Goal: Task Accomplishment & Management: Manage account settings

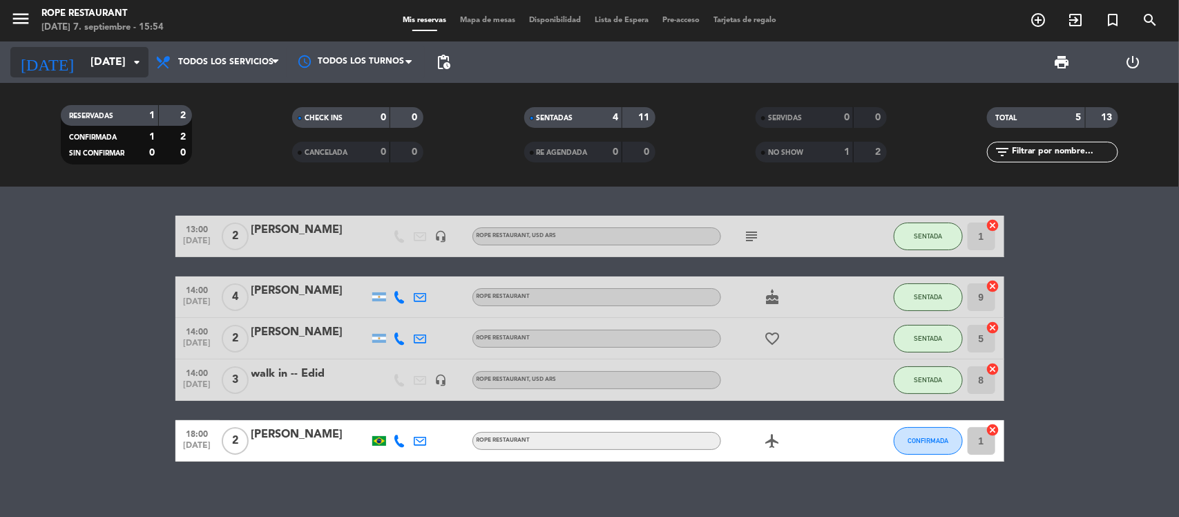
click at [108, 68] on input "[DATE]" at bounding box center [157, 62] width 146 height 27
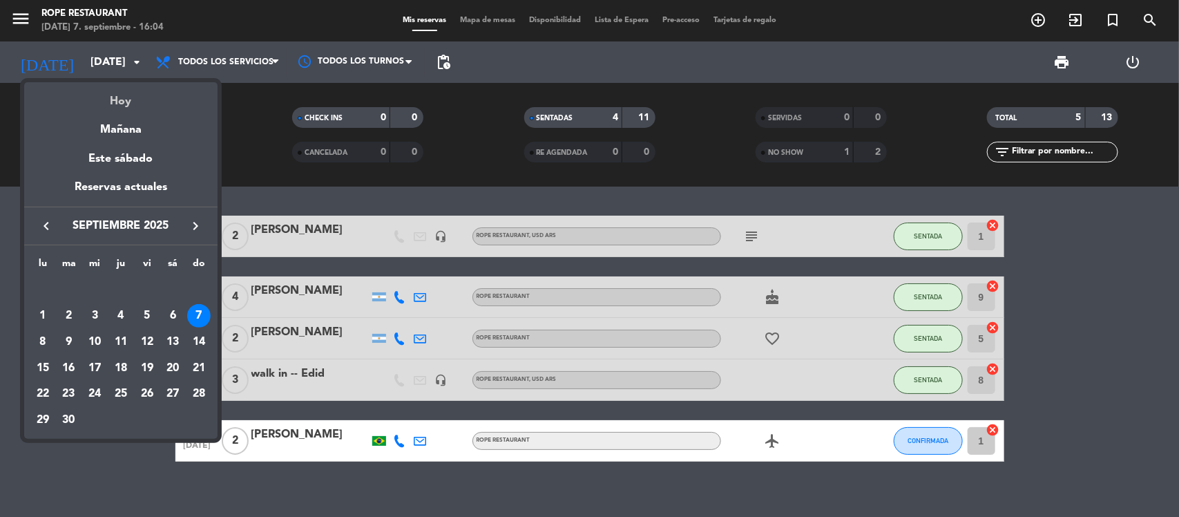
click at [169, 88] on div "Hoy" at bounding box center [120, 96] width 193 height 28
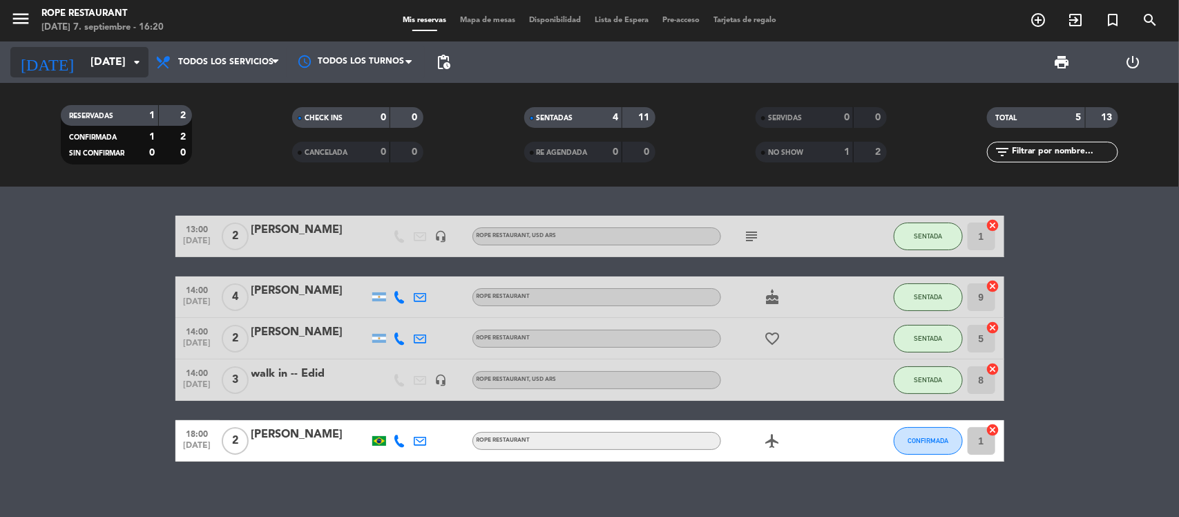
click at [88, 57] on input "[DATE]" at bounding box center [157, 62] width 146 height 27
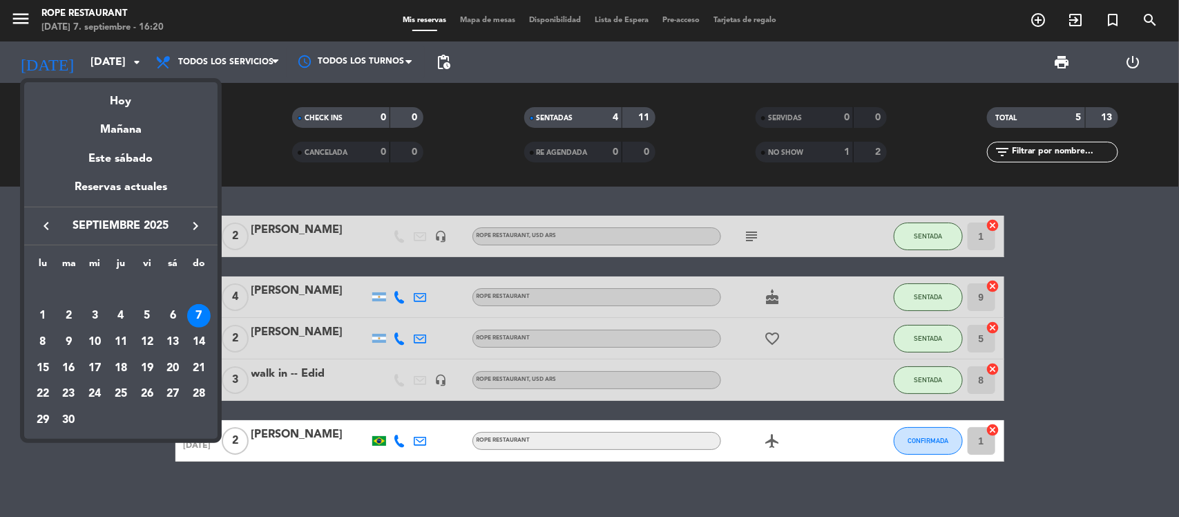
click at [269, 499] on div at bounding box center [589, 258] width 1179 height 517
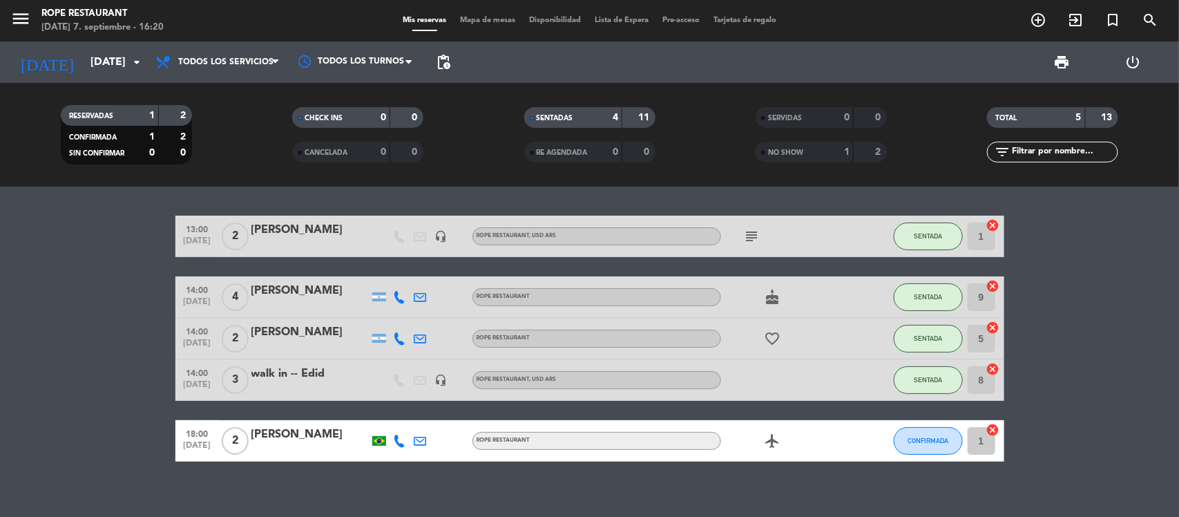
click at [267, 435] on div "[PERSON_NAME]" at bounding box center [309, 434] width 117 height 18
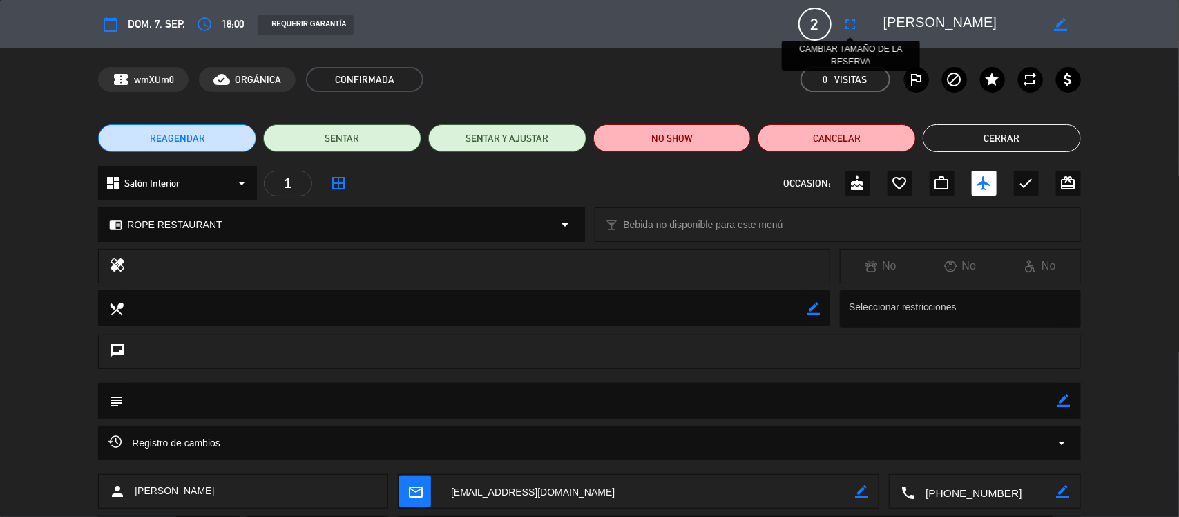
click at [852, 21] on icon "fullscreen" at bounding box center [851, 24] width 17 height 17
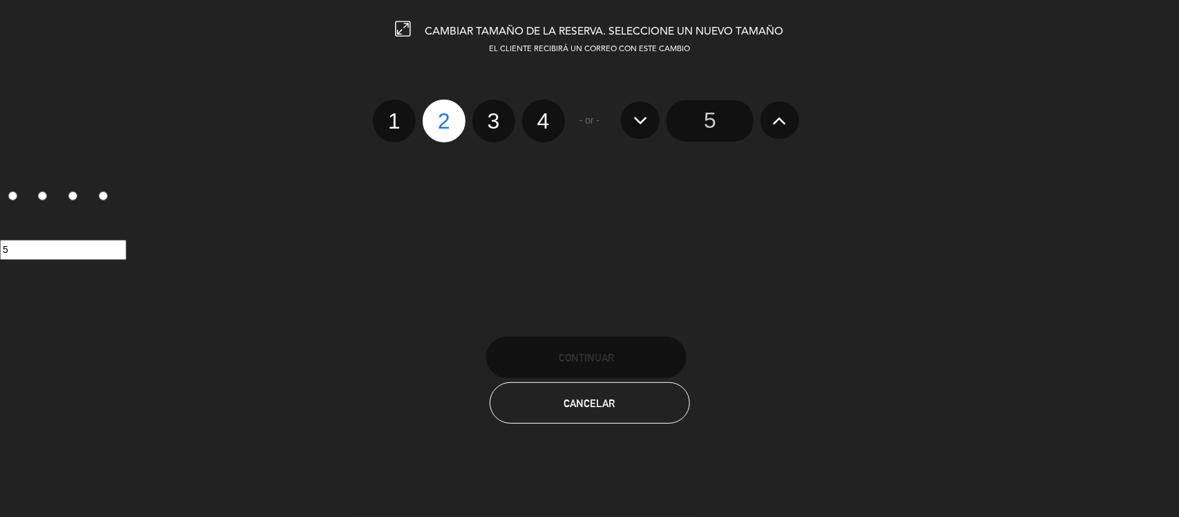
click at [498, 123] on label "3" at bounding box center [493, 120] width 43 height 43
click at [497, 113] on input "3" at bounding box center [492, 108] width 9 height 9
radio input "true"
radio input "false"
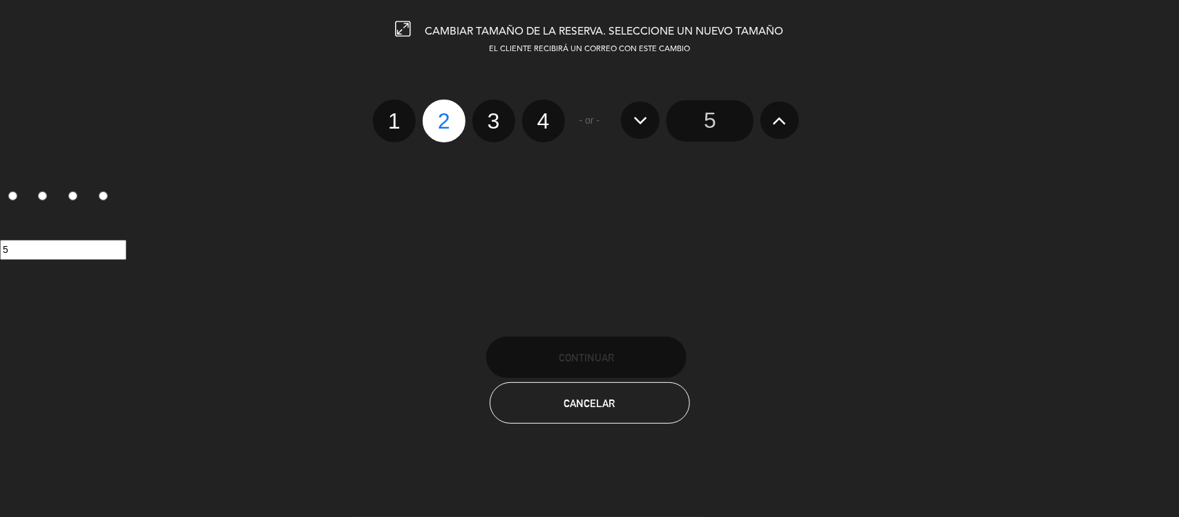
radio input "false"
radio input "true"
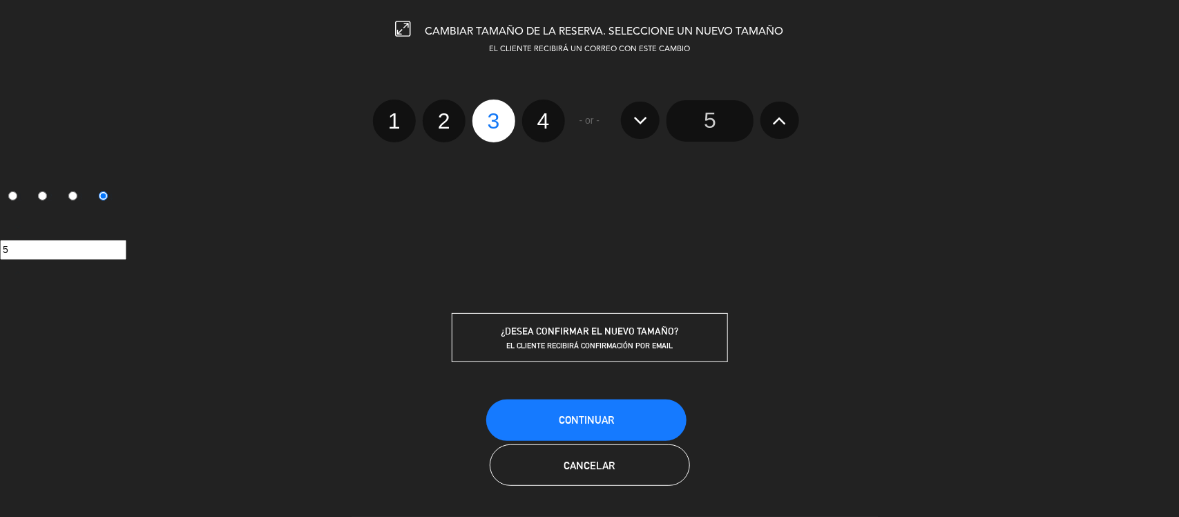
click at [634, 398] on div "Continuar" at bounding box center [589, 413] width 1179 height 31
click at [627, 425] on button "Continuar" at bounding box center [586, 419] width 200 height 41
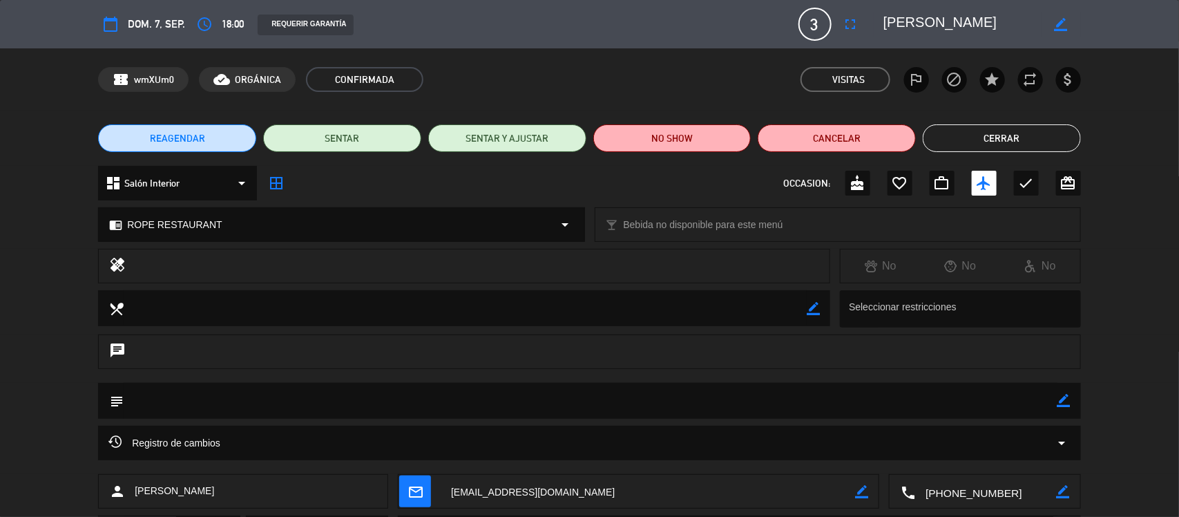
click at [1013, 149] on button "Cerrar" at bounding box center [1002, 138] width 158 height 28
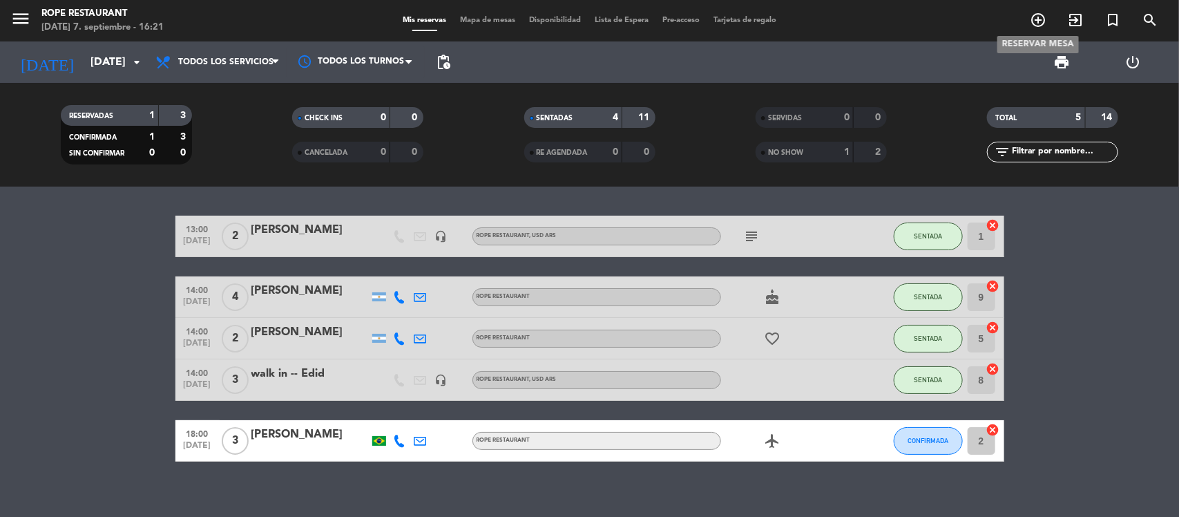
click at [1042, 21] on icon "add_circle_outline" at bounding box center [1038, 20] width 17 height 17
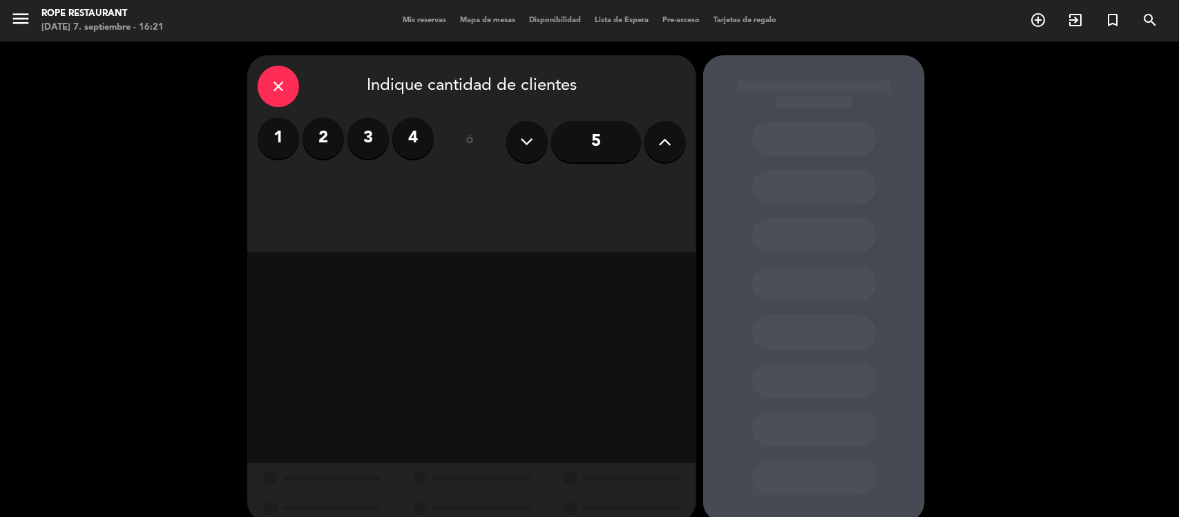
click at [328, 135] on label "2" at bounding box center [323, 137] width 41 height 41
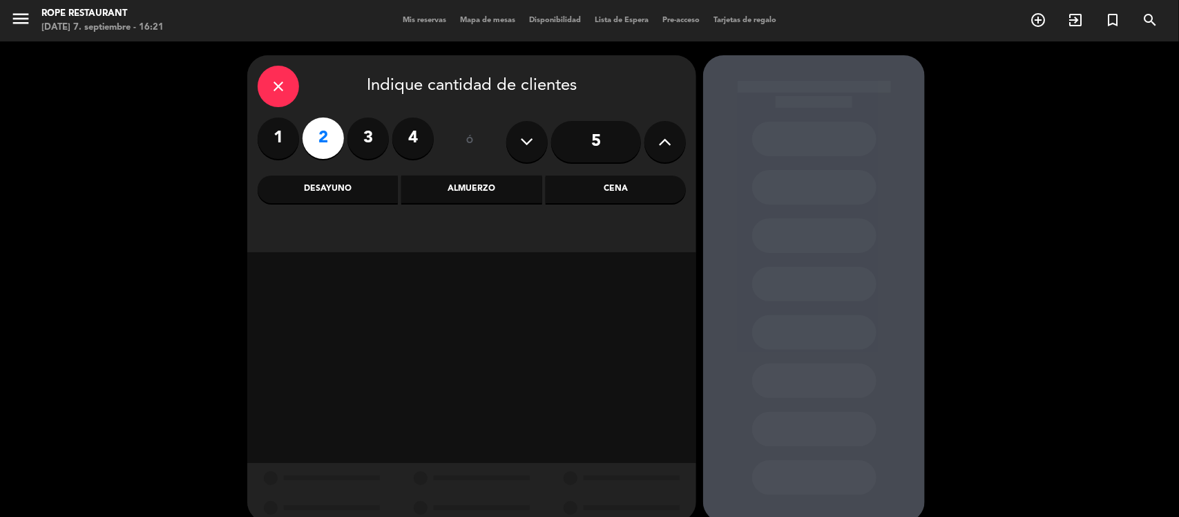
click at [608, 188] on div "Cena" at bounding box center [616, 189] width 140 height 28
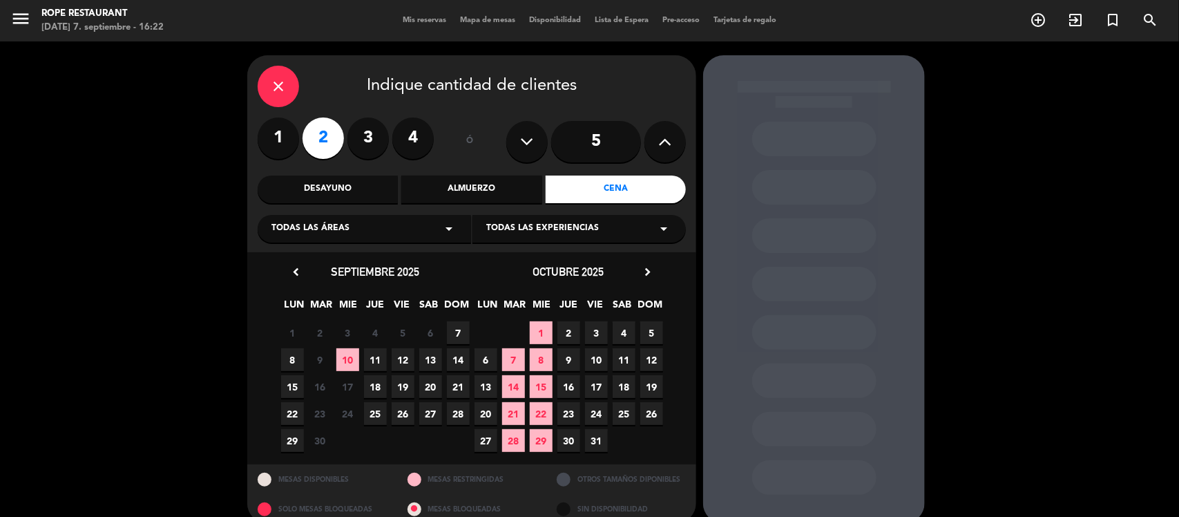
click at [482, 439] on span "27" at bounding box center [485, 440] width 23 height 23
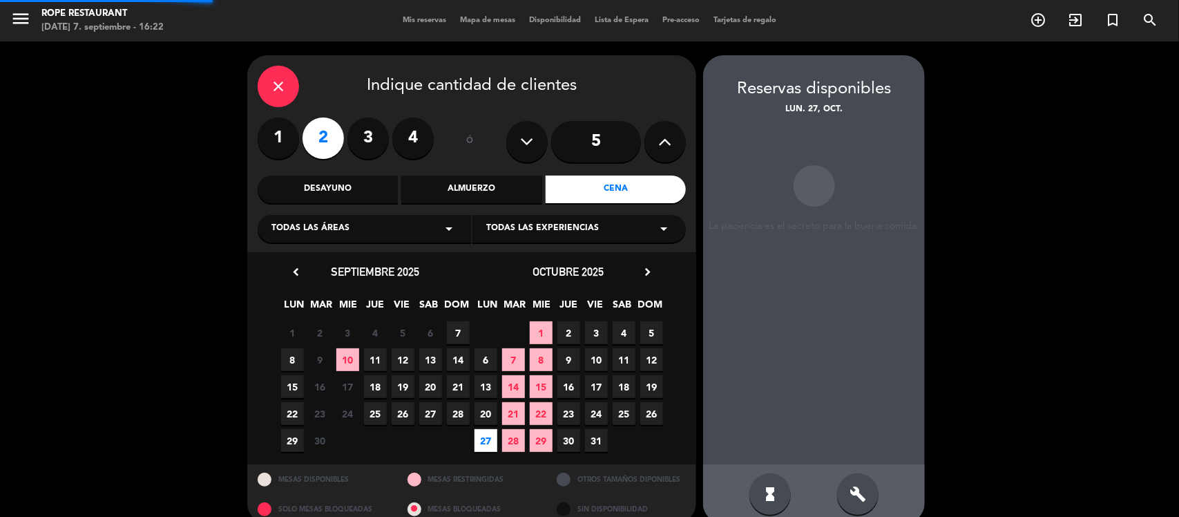
scroll to position [19, 0]
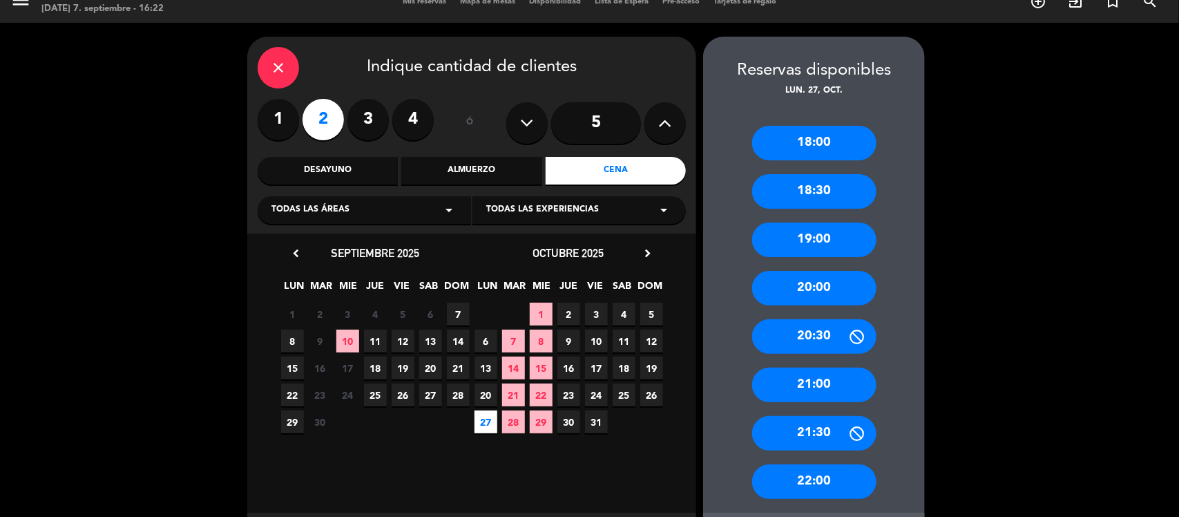
click at [820, 233] on div "19:00" at bounding box center [814, 239] width 124 height 35
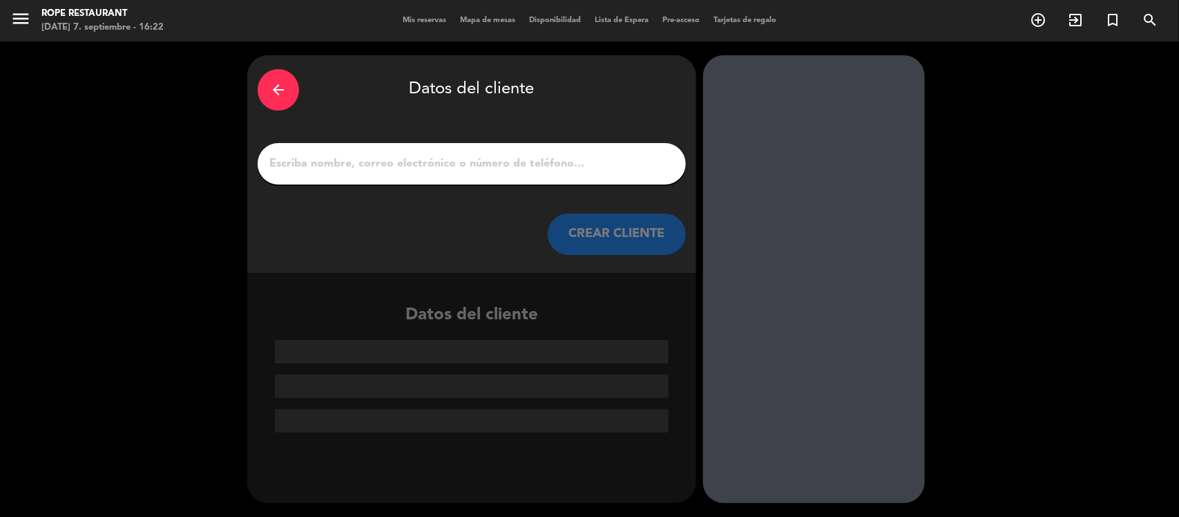
click at [474, 153] on div at bounding box center [472, 163] width 428 height 41
drag, startPoint x: 472, startPoint y: 156, endPoint x: 508, endPoint y: 143, distance: 38.9
click at [472, 157] on input "1" at bounding box center [471, 163] width 407 height 19
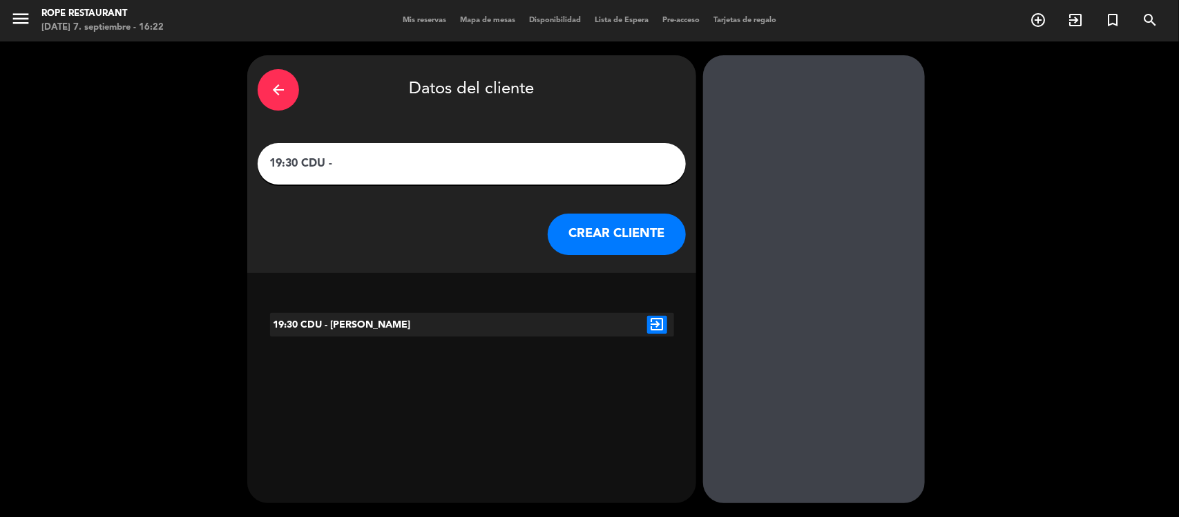
paste input "[PERSON_NAME]"
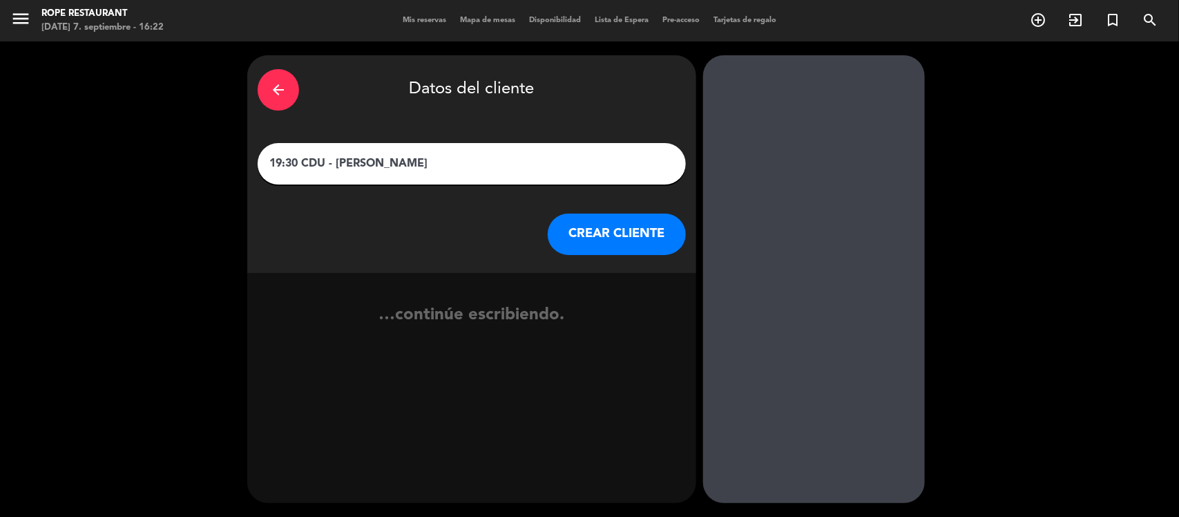
type input "19:30 CDU - [PERSON_NAME]"
click at [589, 229] on button "CREAR CLIENTE" at bounding box center [617, 233] width 138 height 41
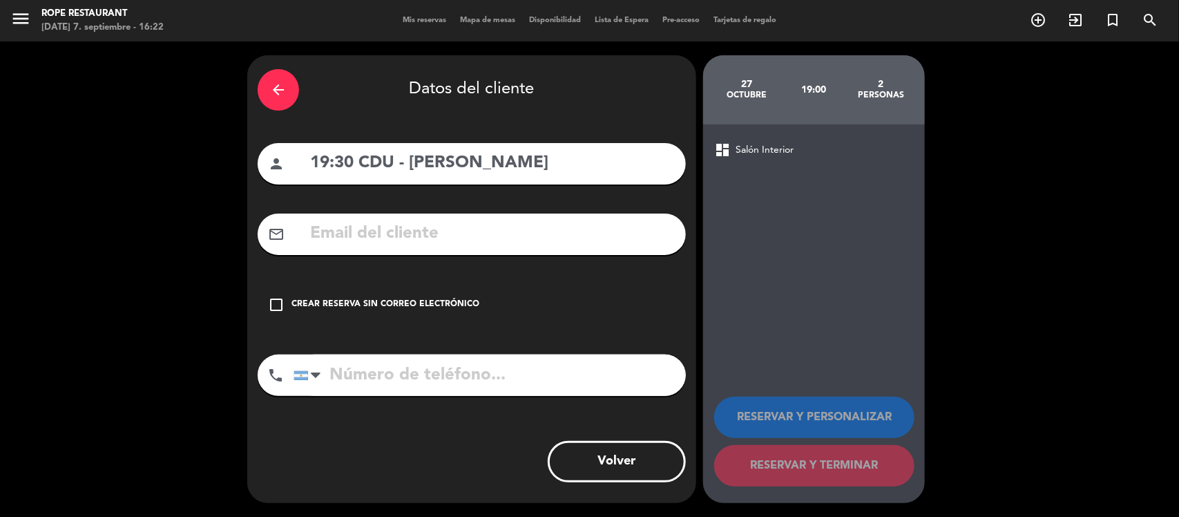
click at [430, 303] on div "Crear reserva sin correo electrónico" at bounding box center [385, 305] width 188 height 14
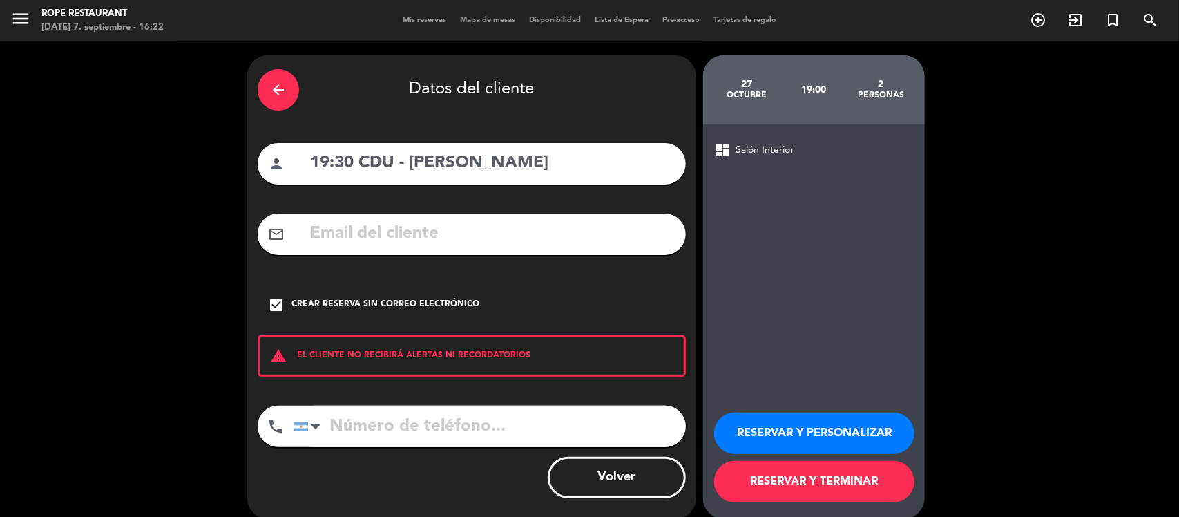
click at [878, 482] on button "RESERVAR Y TERMINAR" at bounding box center [814, 481] width 200 height 41
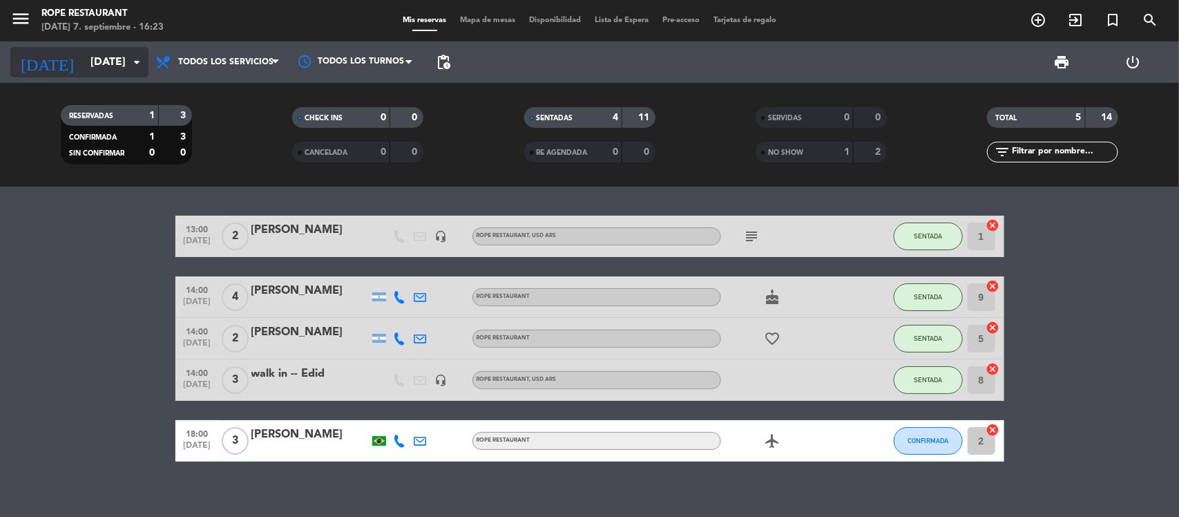
click at [126, 74] on input "[DATE]" at bounding box center [157, 62] width 146 height 27
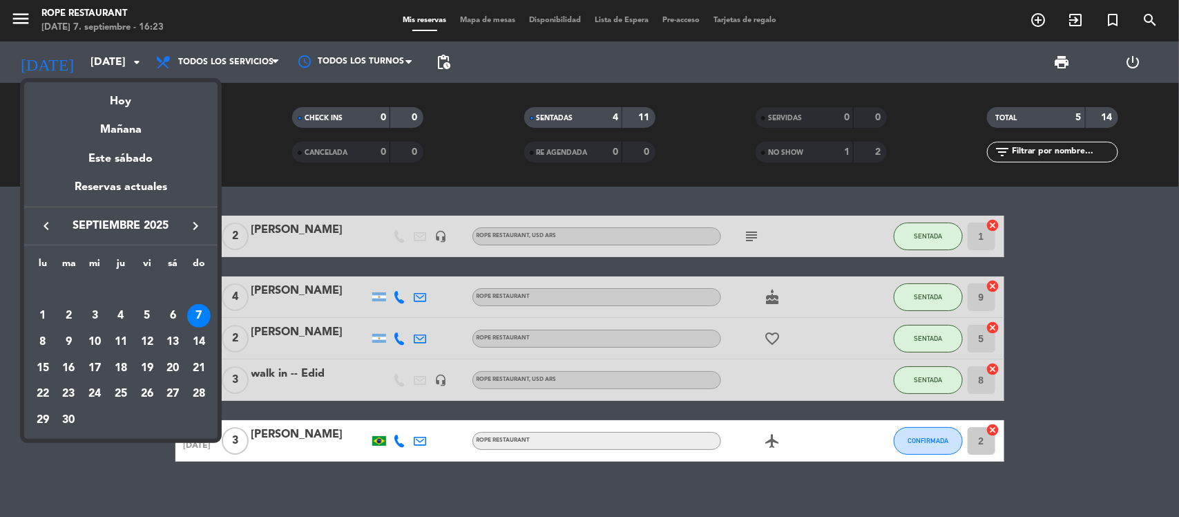
click at [163, 313] on div "6" at bounding box center [172, 315] width 23 height 23
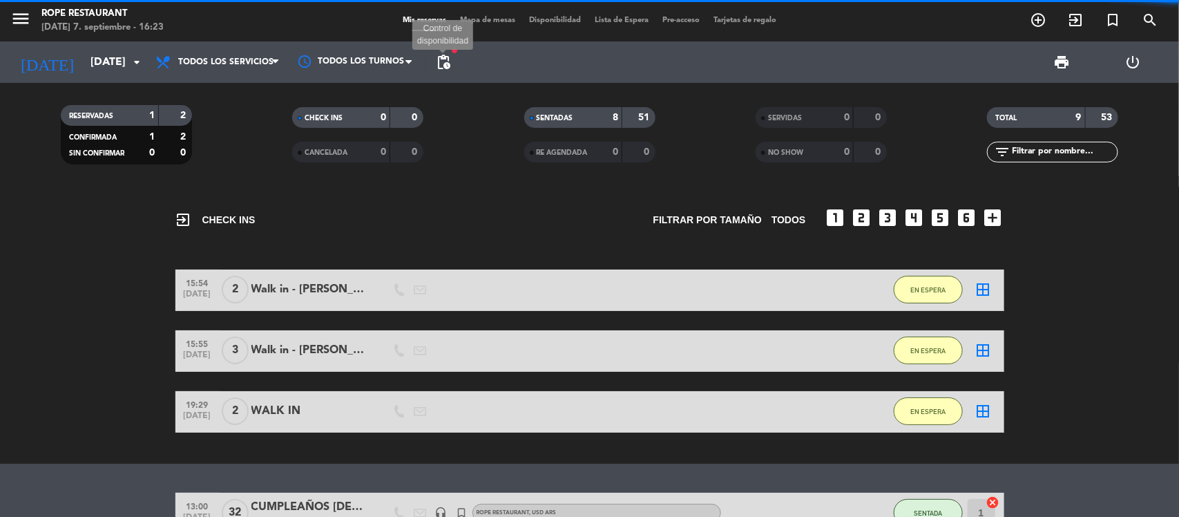
click at [448, 63] on span "pending_actions" at bounding box center [443, 62] width 17 height 17
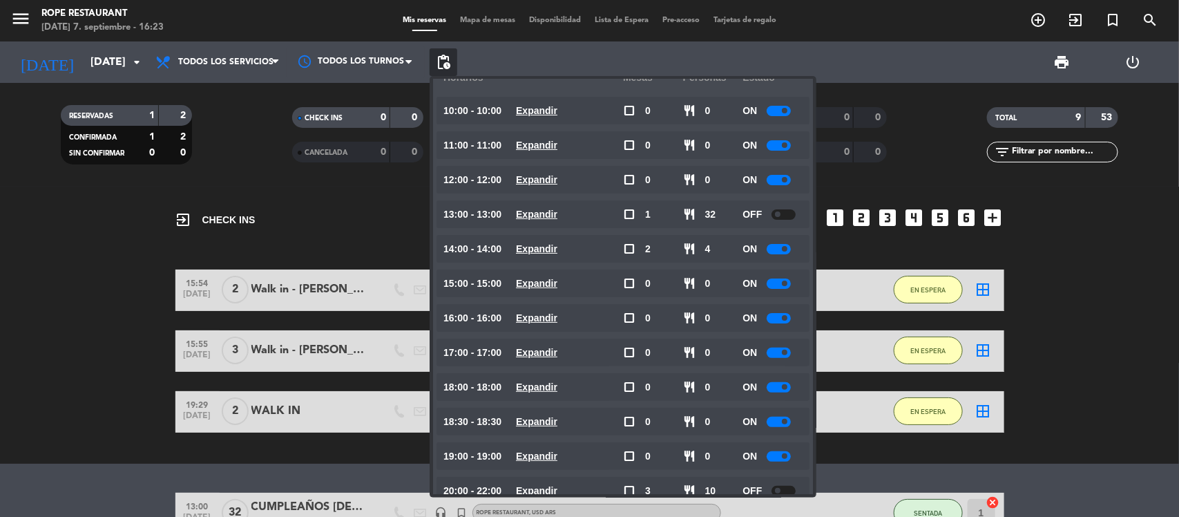
scroll to position [59, 0]
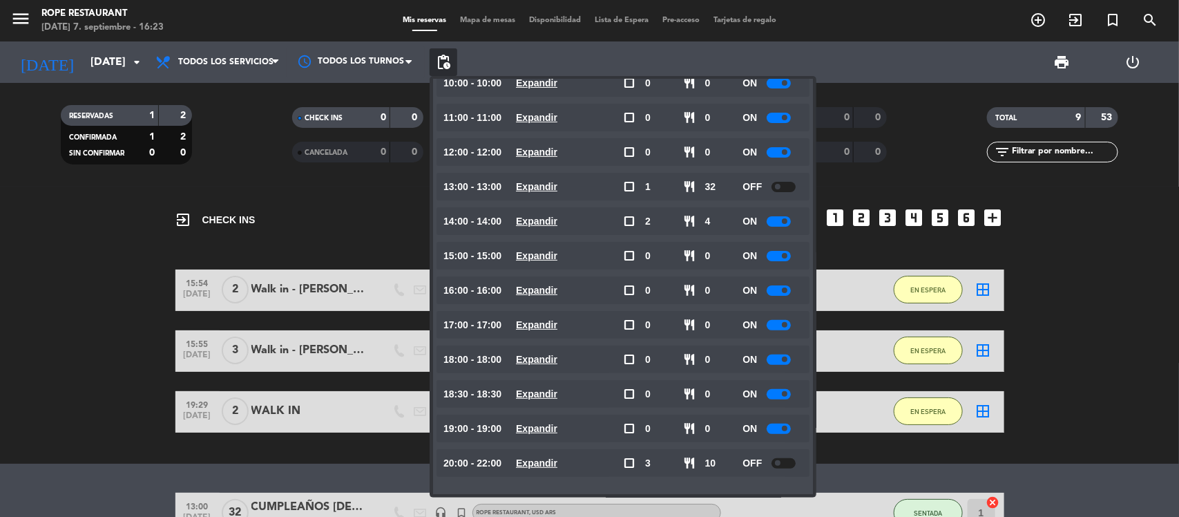
click at [785, 461] on div at bounding box center [783, 463] width 24 height 10
click at [142, 308] on bookings-row "15:54 [DATE] 2 Walk in - [PERSON_NAME] exit_to_app 30 MIN / 0 MIN sms EN ESPERA…" at bounding box center [589, 350] width 1179 height 163
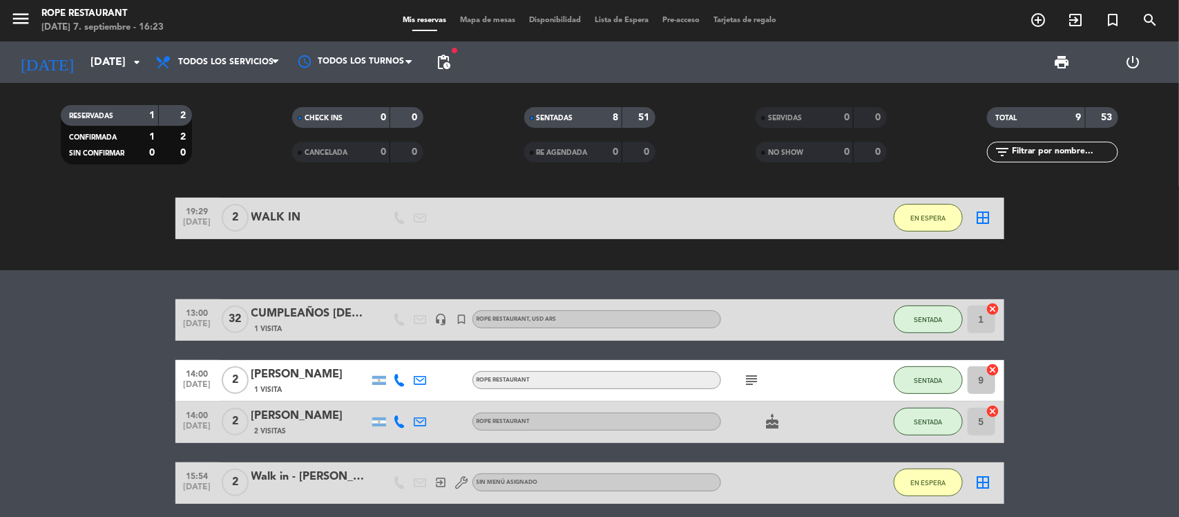
scroll to position [432, 0]
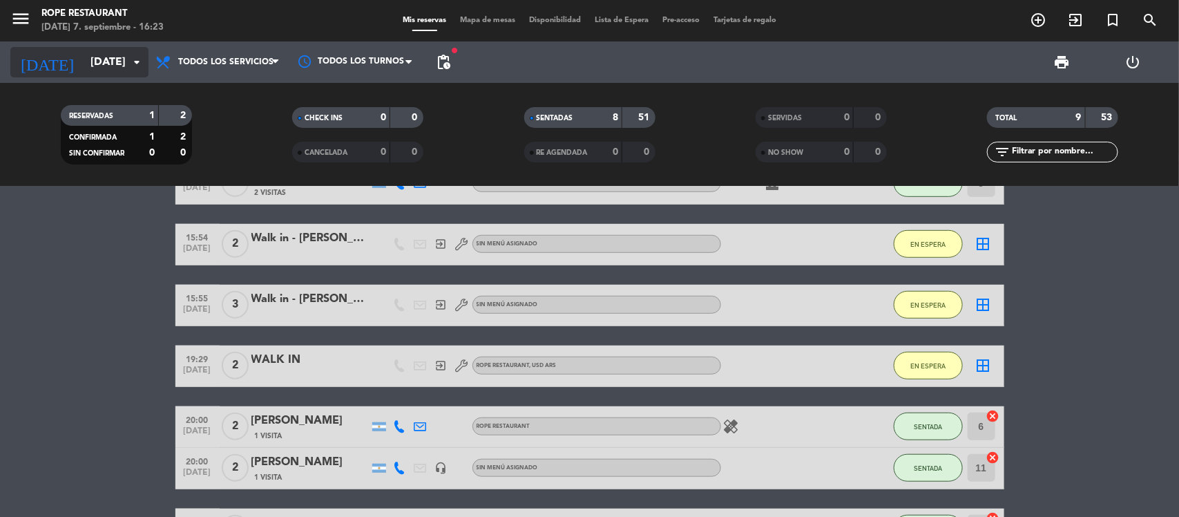
click at [84, 76] on div "[DATE] [DATE] arrow_drop_down" at bounding box center [79, 62] width 138 height 30
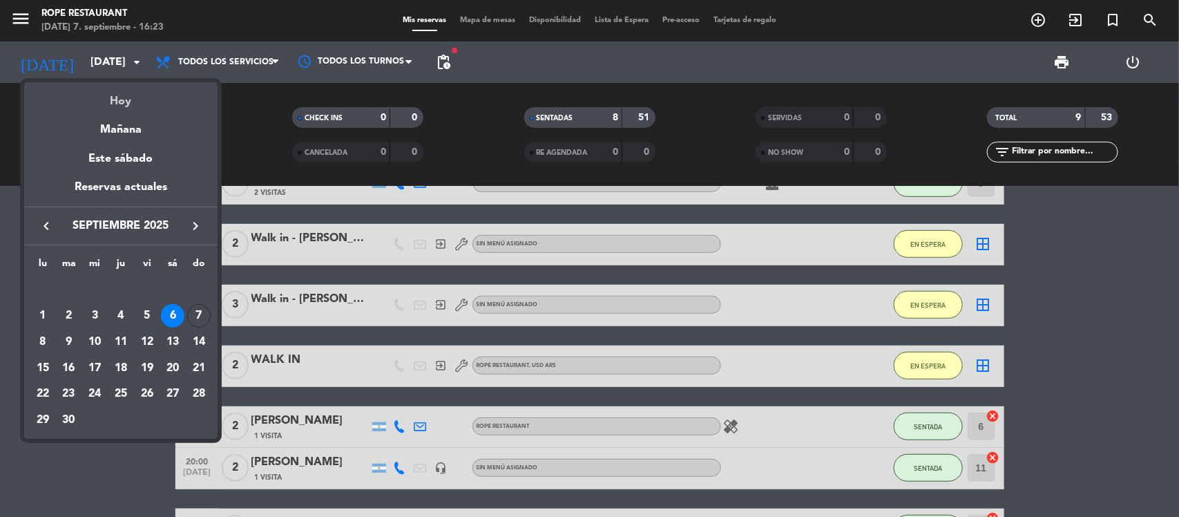
click at [152, 104] on div "Hoy" at bounding box center [120, 96] width 193 height 28
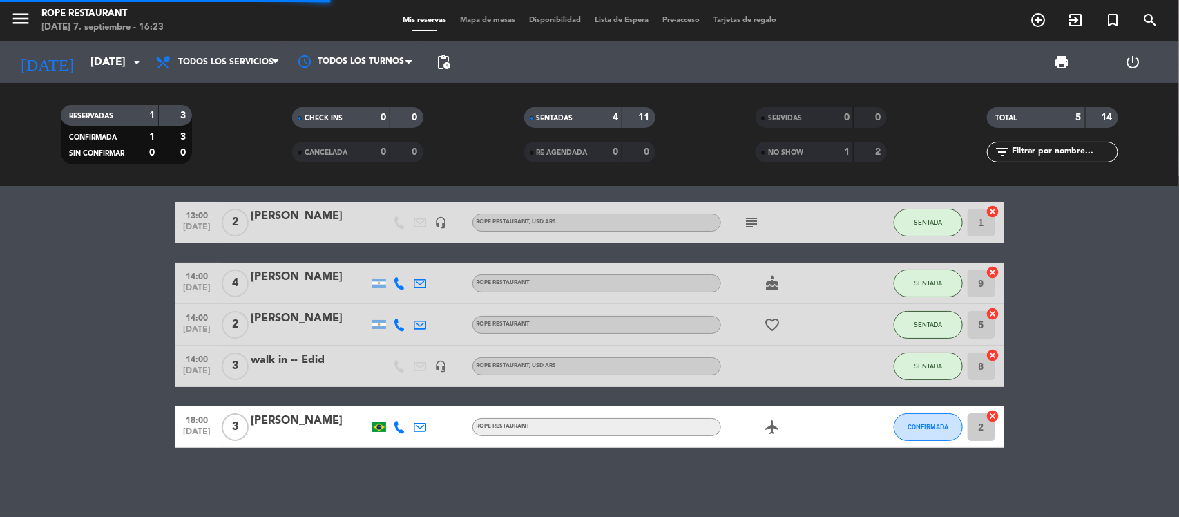
scroll to position [12, 0]
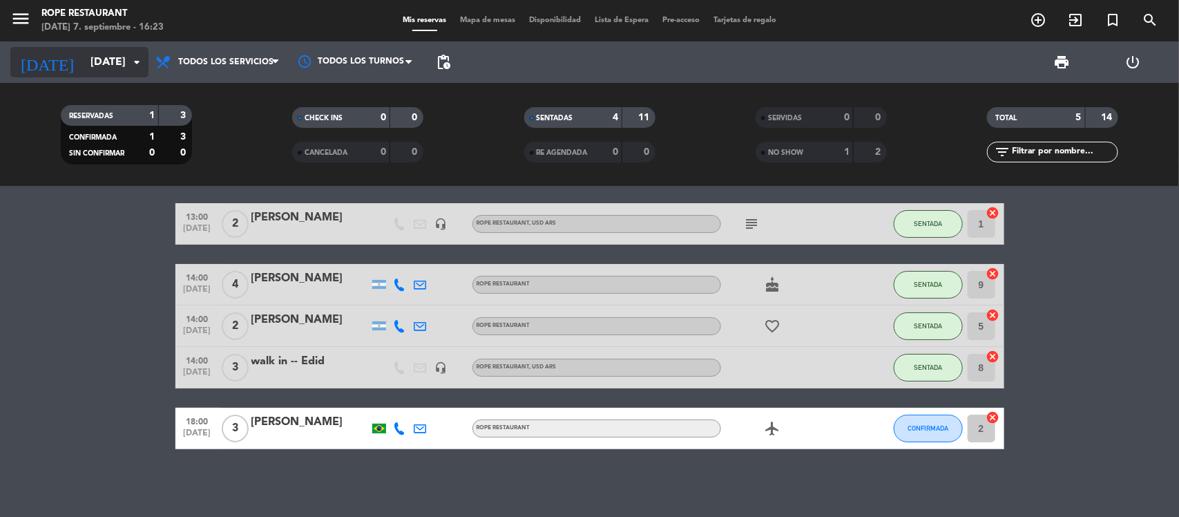
click at [135, 69] on icon "arrow_drop_down" at bounding box center [136, 62] width 17 height 17
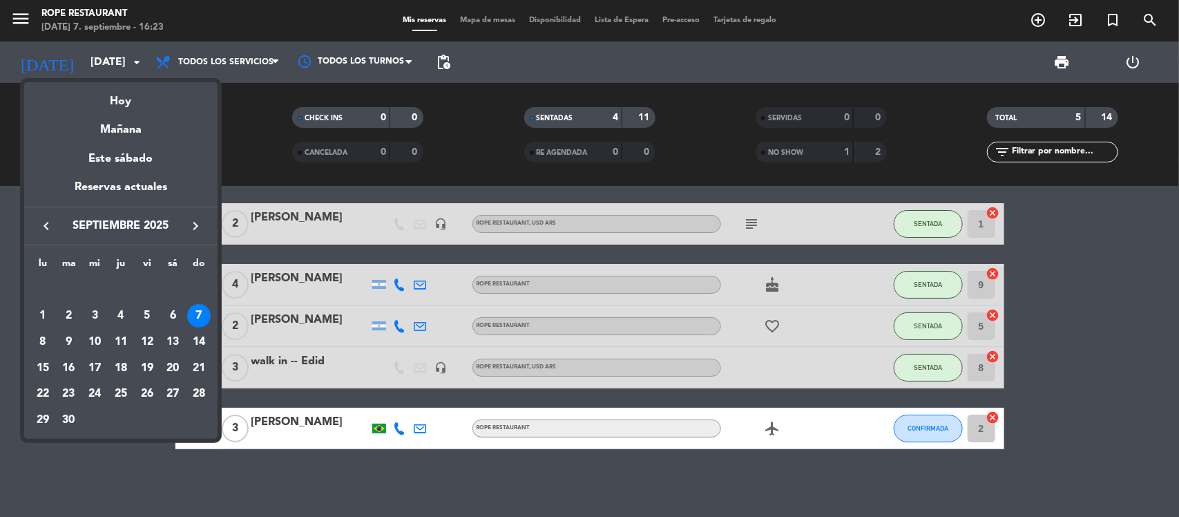
click at [133, 66] on div at bounding box center [589, 258] width 1179 height 517
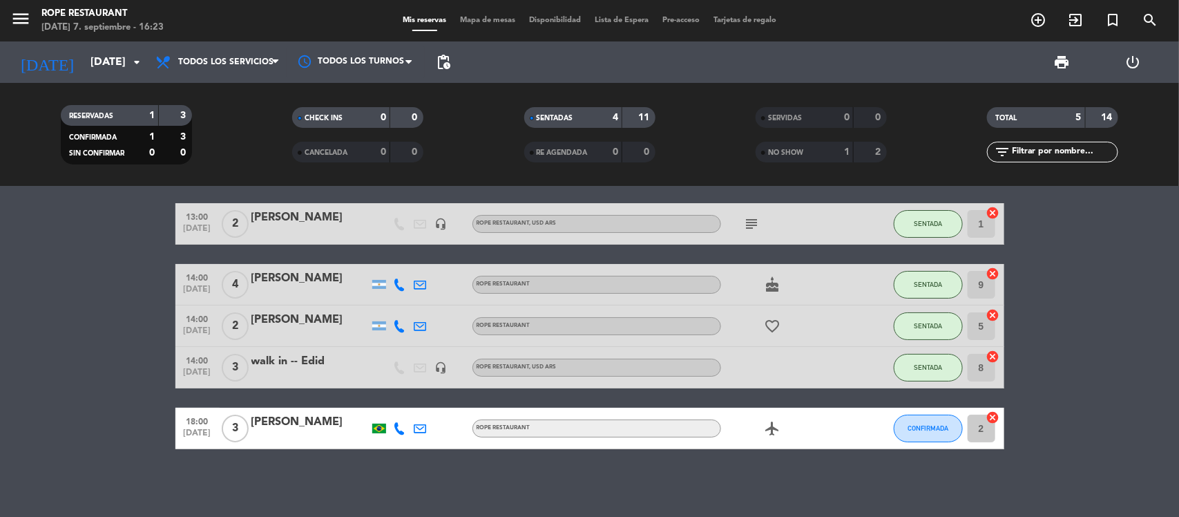
click at [133, 66] on icon "arrow_drop_down" at bounding box center [136, 62] width 17 height 17
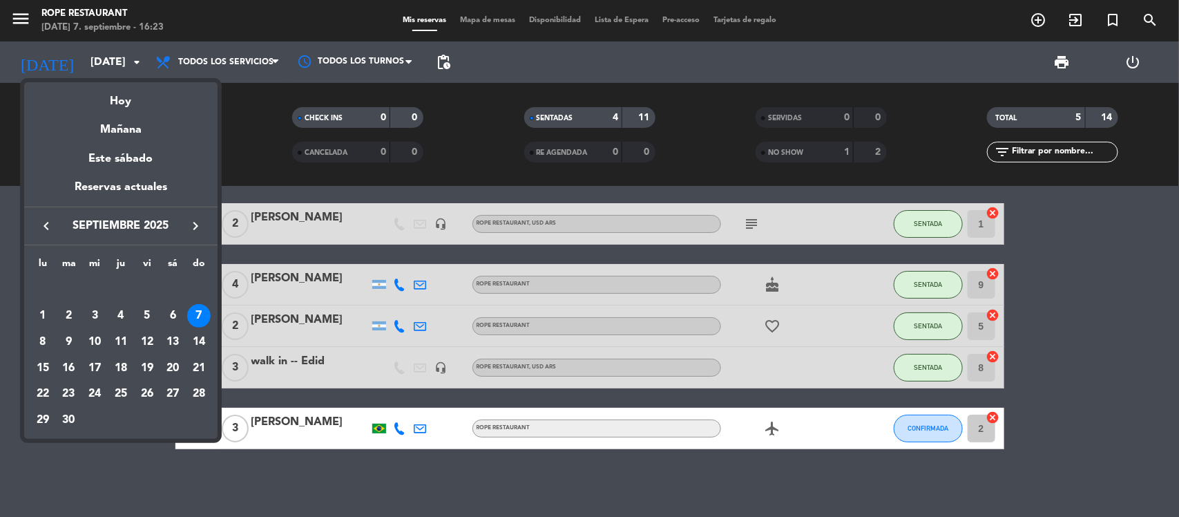
click at [133, 66] on div at bounding box center [589, 258] width 1179 height 517
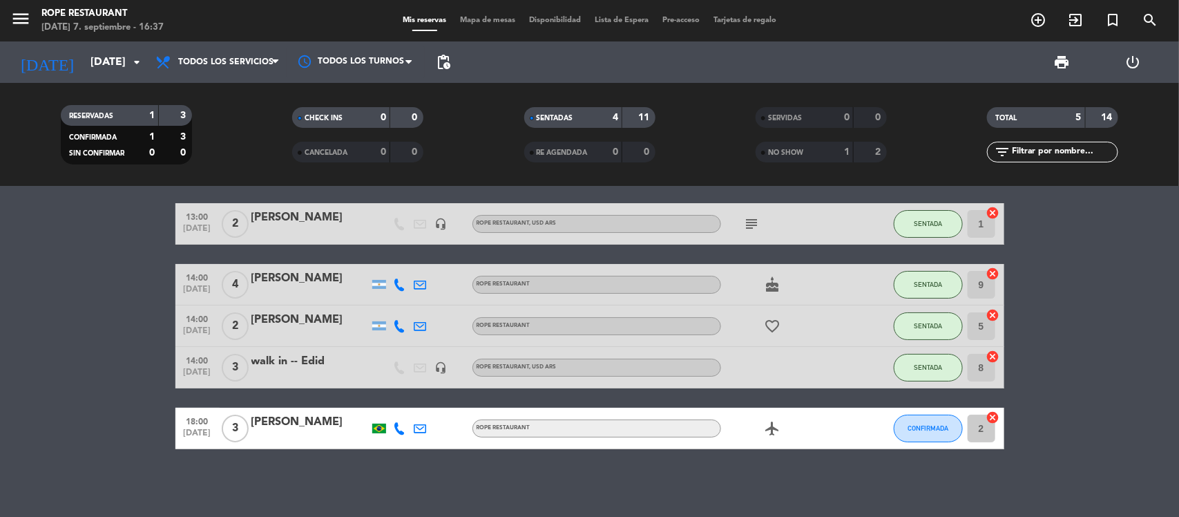
click at [423, 494] on div "13:00 [DATE] 2 [PERSON_NAME] headset_mic ROPE RESTAURANT , USD ARS subject SENT…" at bounding box center [589, 351] width 1179 height 330
click at [87, 95] on div "RESERVADAS 1 3 CONFIRMADA 1 3 SIN CONFIRMAR 0 0 CHECK INS 0 0 CANCELADA 0 0 SEN…" at bounding box center [589, 135] width 1179 height 104
click at [87, 66] on input "[DATE]" at bounding box center [157, 62] width 146 height 27
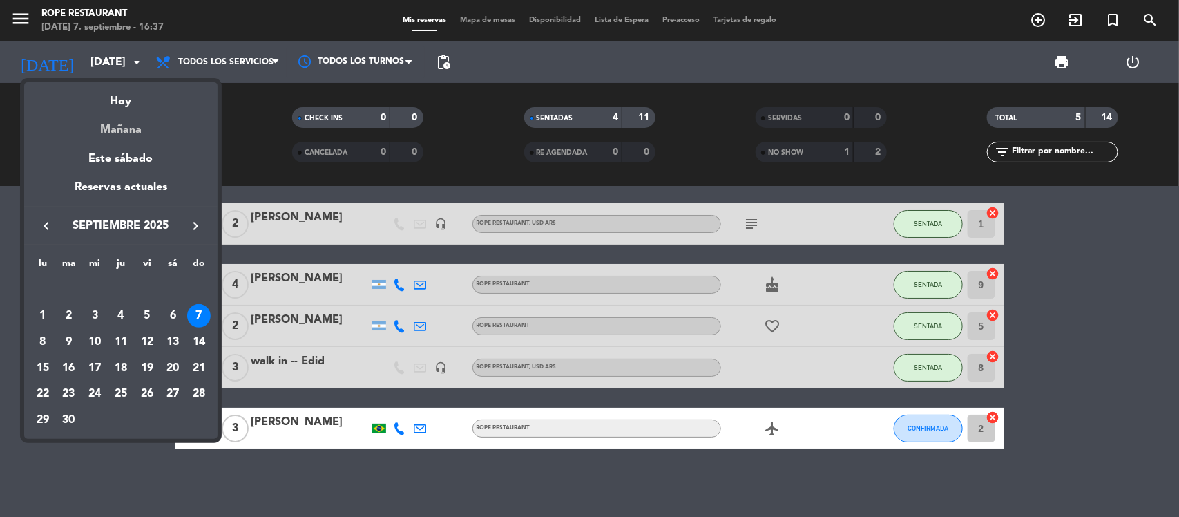
click at [116, 137] on div "Mañana" at bounding box center [120, 125] width 193 height 28
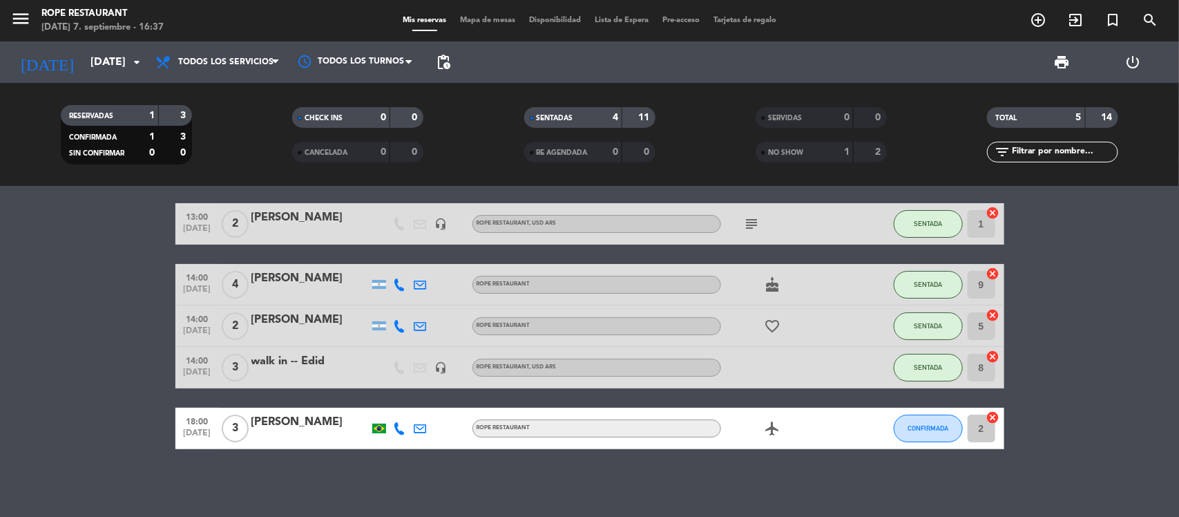
type input "[DATE]"
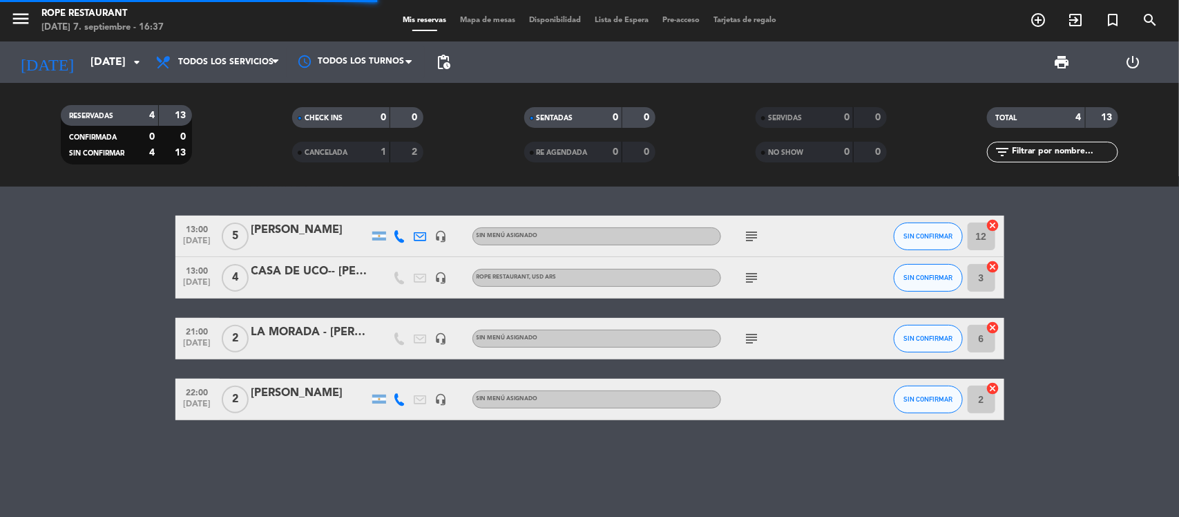
scroll to position [0, 0]
click at [399, 235] on icon at bounding box center [400, 236] width 12 height 12
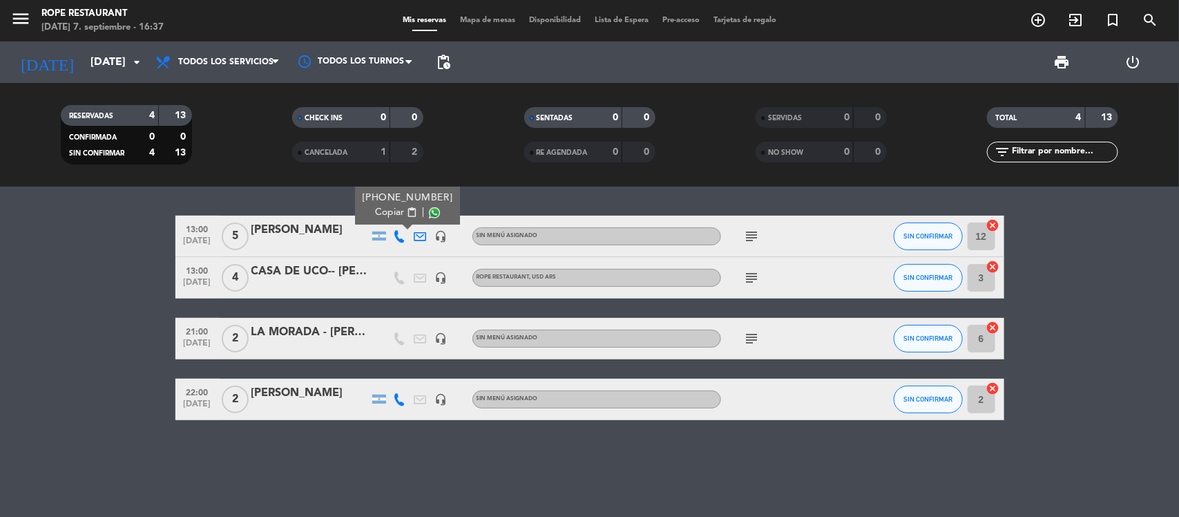
click at [396, 212] on span "Copiar" at bounding box center [389, 212] width 29 height 15
click at [271, 239] on div "[PERSON_NAME]" at bounding box center [309, 230] width 117 height 18
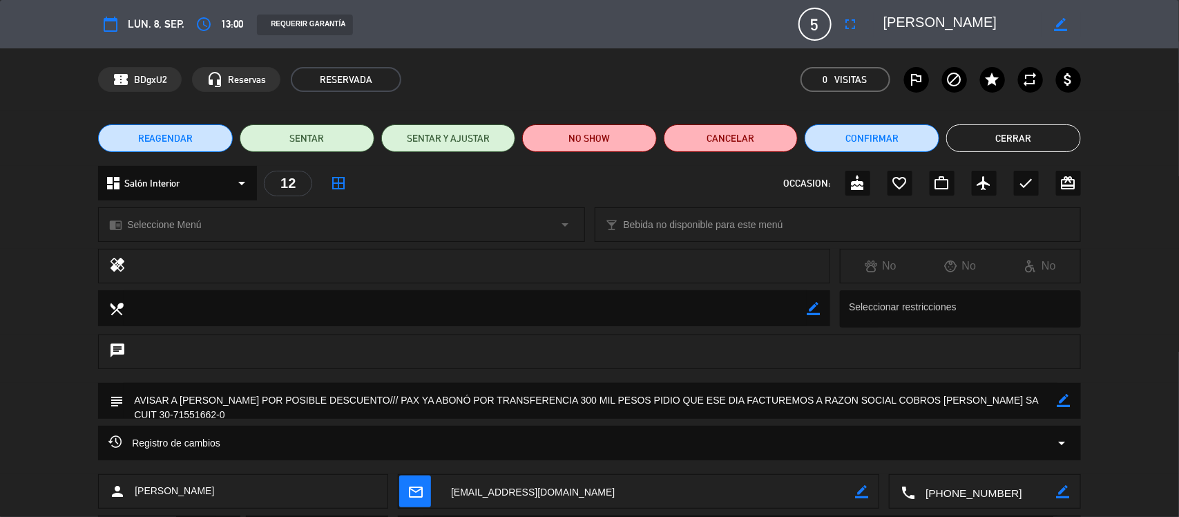
click at [909, 14] on textarea at bounding box center [962, 24] width 158 height 25
drag, startPoint x: 909, startPoint y: 14, endPoint x: 1178, endPoint y: 14, distance: 269.4
click at [1178, 14] on div "calendar_today lun. 8, sep. access_time 13:00 REQUERIR GARANTÍA 5 [PERSON_NAME]…" at bounding box center [589, 24] width 1179 height 48
click at [1024, 146] on button "Cerrar" at bounding box center [1013, 138] width 135 height 28
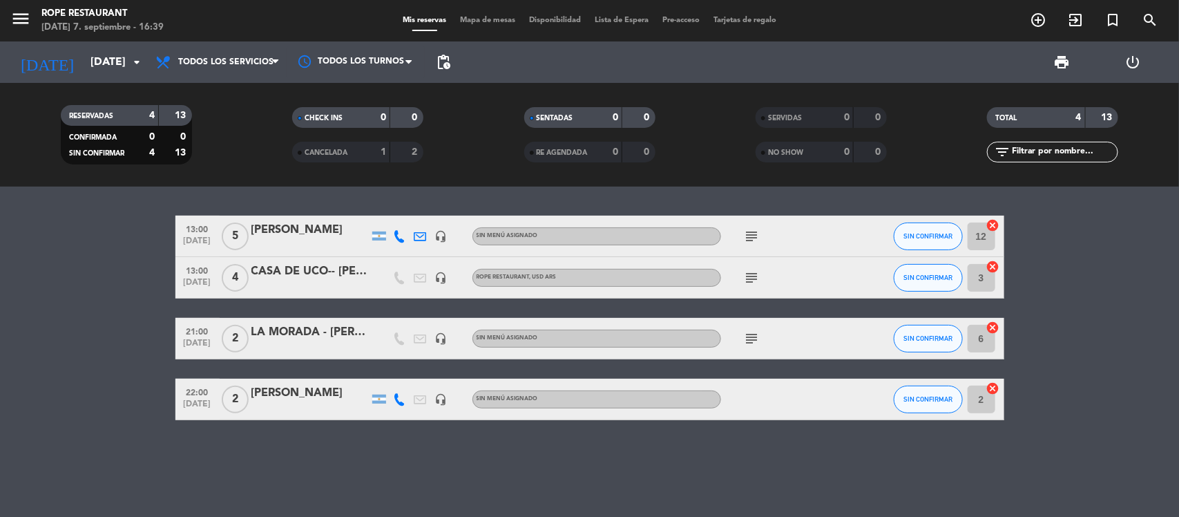
click at [301, 285] on div at bounding box center [309, 286] width 117 height 11
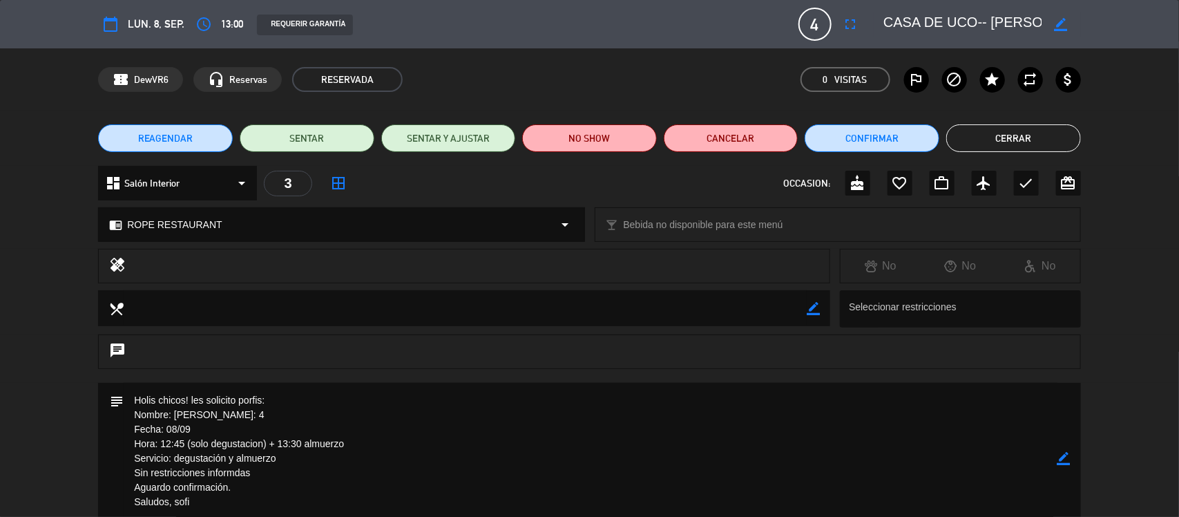
click at [1000, 35] on textarea at bounding box center [962, 24] width 158 height 25
drag, startPoint x: 1000, startPoint y: 35, endPoint x: 1178, endPoint y: 44, distance: 178.4
click at [1178, 46] on div "calendar_today lun. 8, sep. access_time 13:00 REQUERIR GARANTÍA 4 CASA DE UCO--…" at bounding box center [589, 24] width 1179 height 48
click at [989, 133] on button "Cerrar" at bounding box center [1013, 138] width 135 height 28
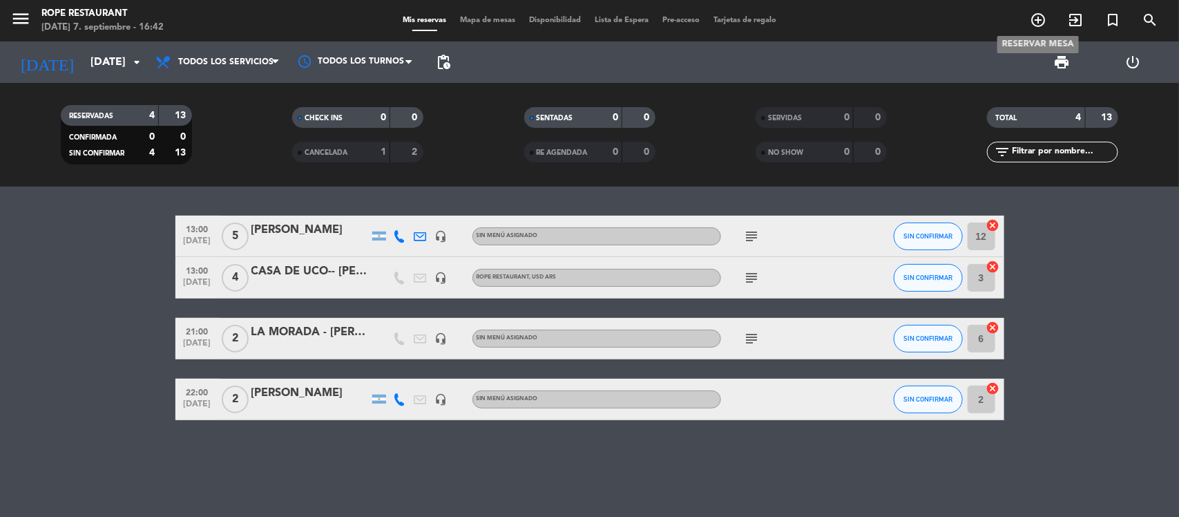
click at [1021, 12] on span "add_circle_outline" at bounding box center [1037, 19] width 37 height 23
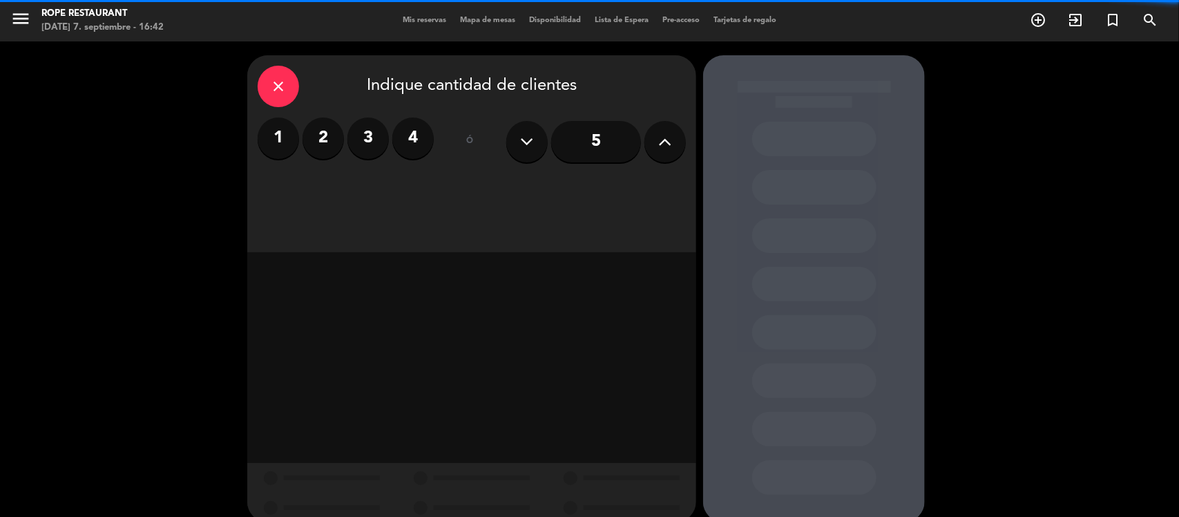
click at [325, 135] on label "2" at bounding box center [323, 137] width 41 height 41
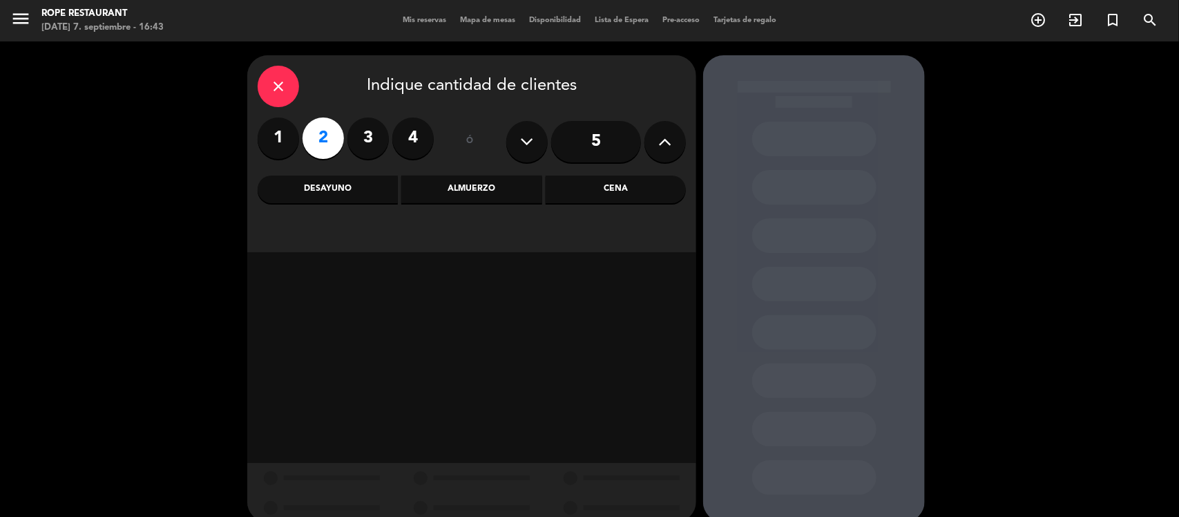
click at [643, 197] on div "Cena" at bounding box center [616, 189] width 140 height 28
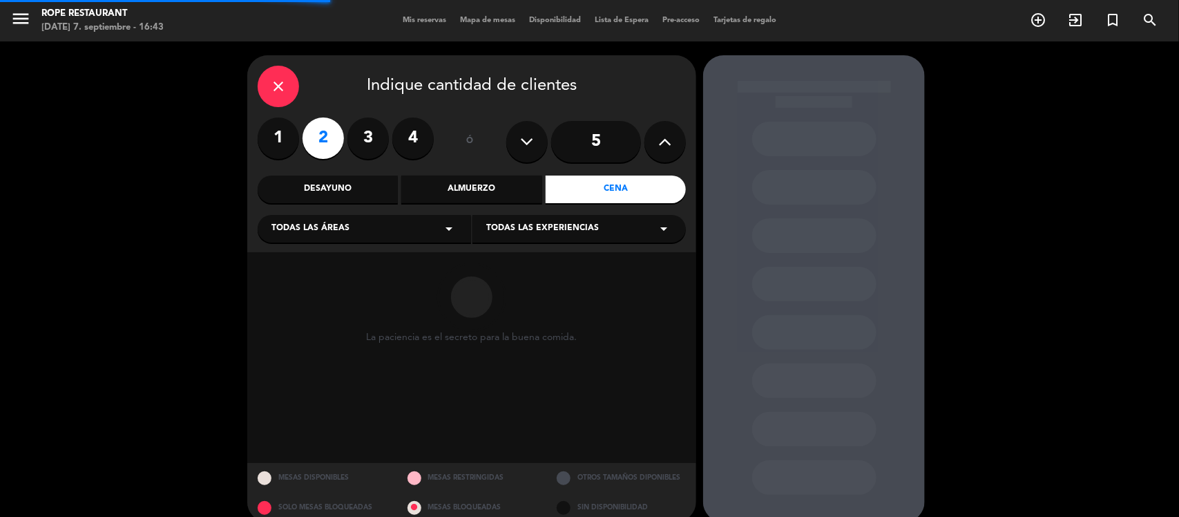
click at [523, 225] on span "Todas las experiencias" at bounding box center [542, 229] width 113 height 14
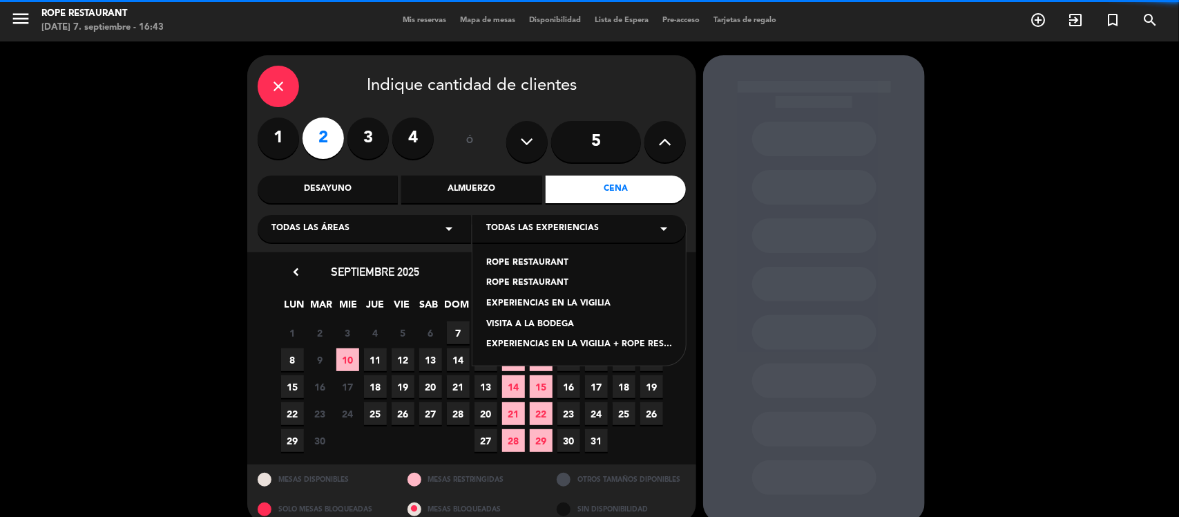
click at [540, 287] on div "ROPE RESTAURANT" at bounding box center [579, 283] width 186 height 14
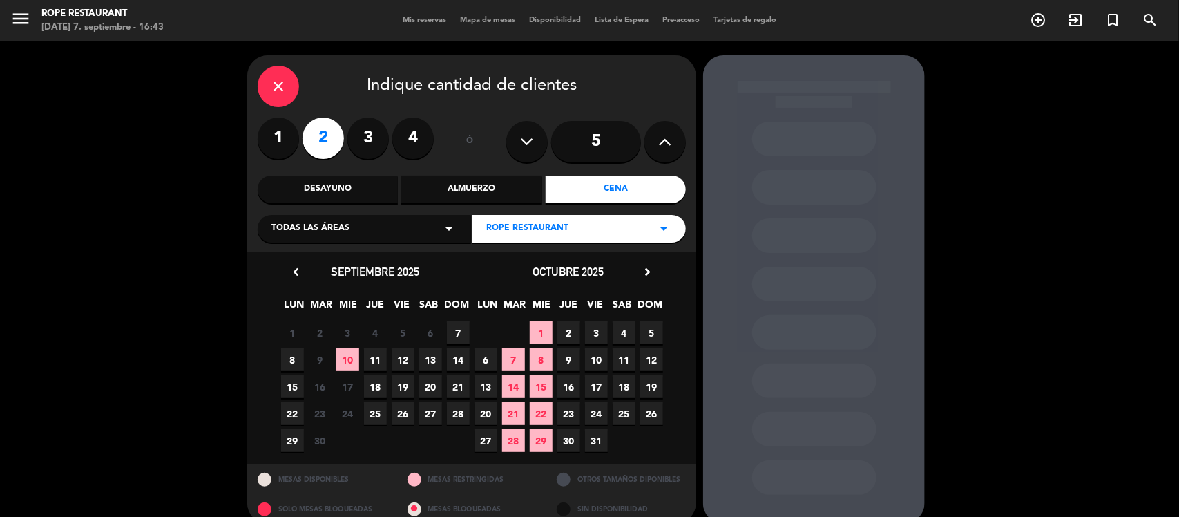
click at [593, 361] on span "10" at bounding box center [596, 359] width 23 height 23
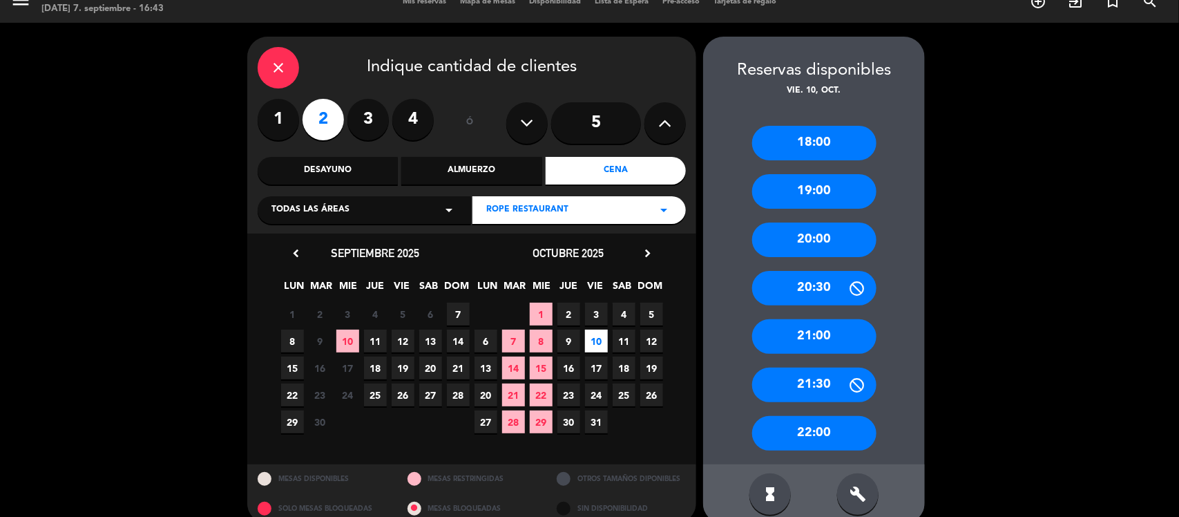
click at [865, 235] on div "20:00" at bounding box center [814, 239] width 124 height 35
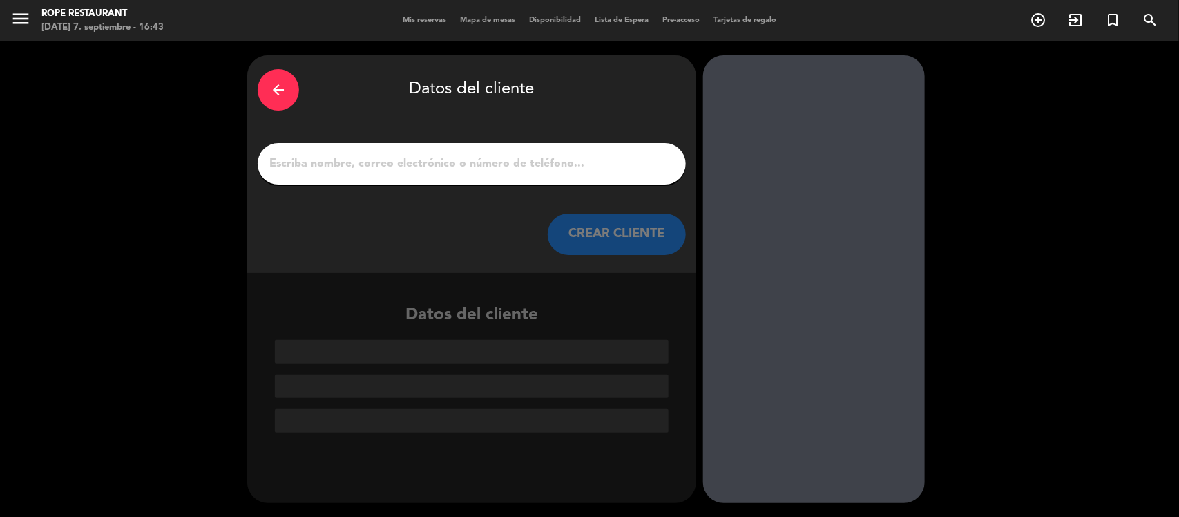
click at [326, 154] on input "1" at bounding box center [471, 163] width 407 height 19
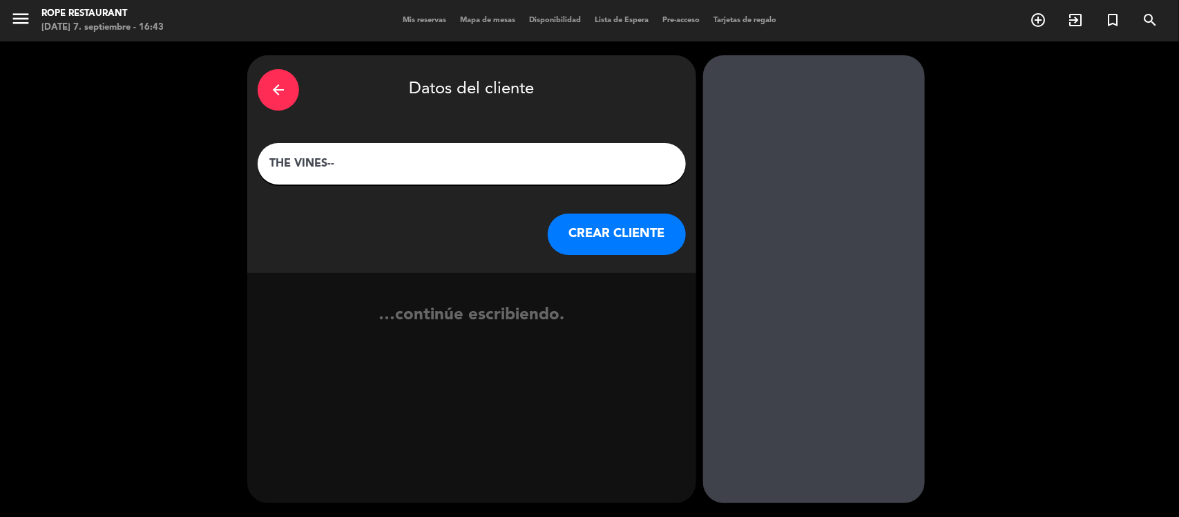
paste input "[PERSON_NAME]"
type input "THE VINES-- [PERSON_NAME]"
click at [649, 198] on div "arrow_back Datos del cliente THE VINES-- [PERSON_NAME] CREAR CLIENTE" at bounding box center [471, 164] width 449 height 218
click at [643, 220] on button "CREAR CLIENTE" at bounding box center [617, 233] width 138 height 41
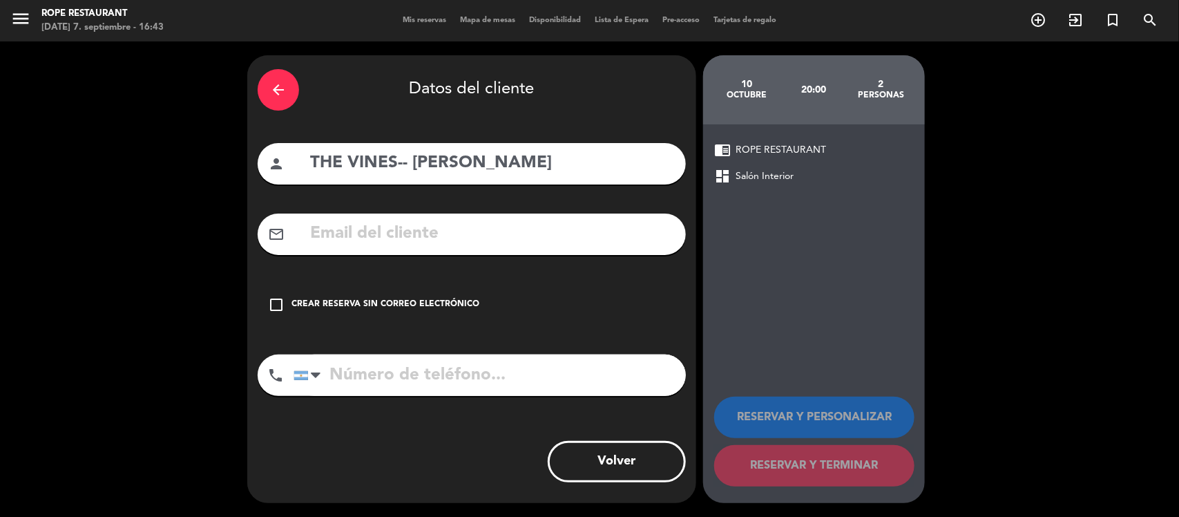
click at [381, 311] on div "check_box_outline_blank Crear reserva sin correo electrónico" at bounding box center [472, 304] width 428 height 41
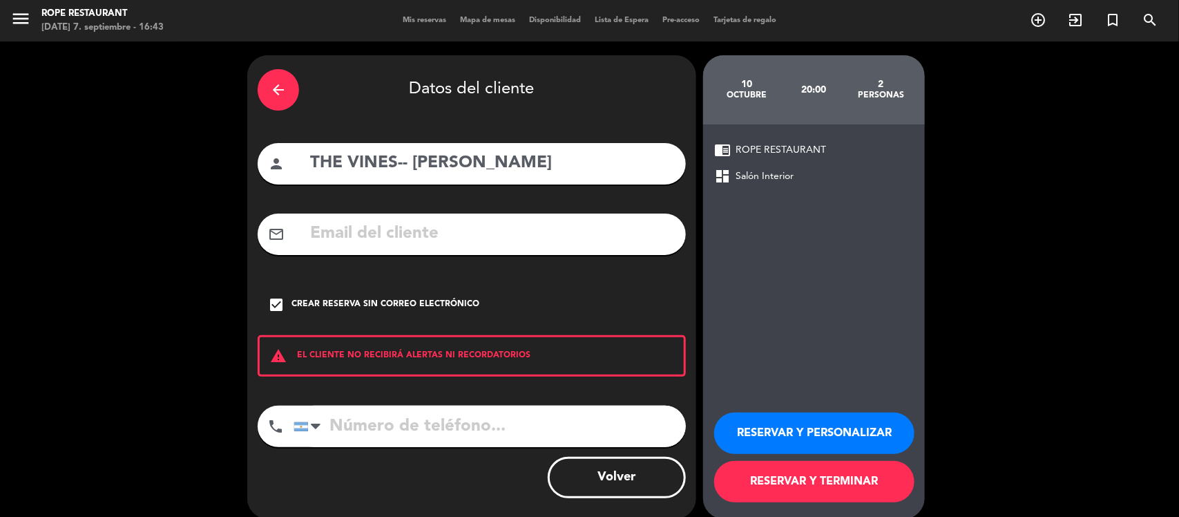
click at [801, 412] on button "RESERVAR Y PERSONALIZAR" at bounding box center [814, 432] width 200 height 41
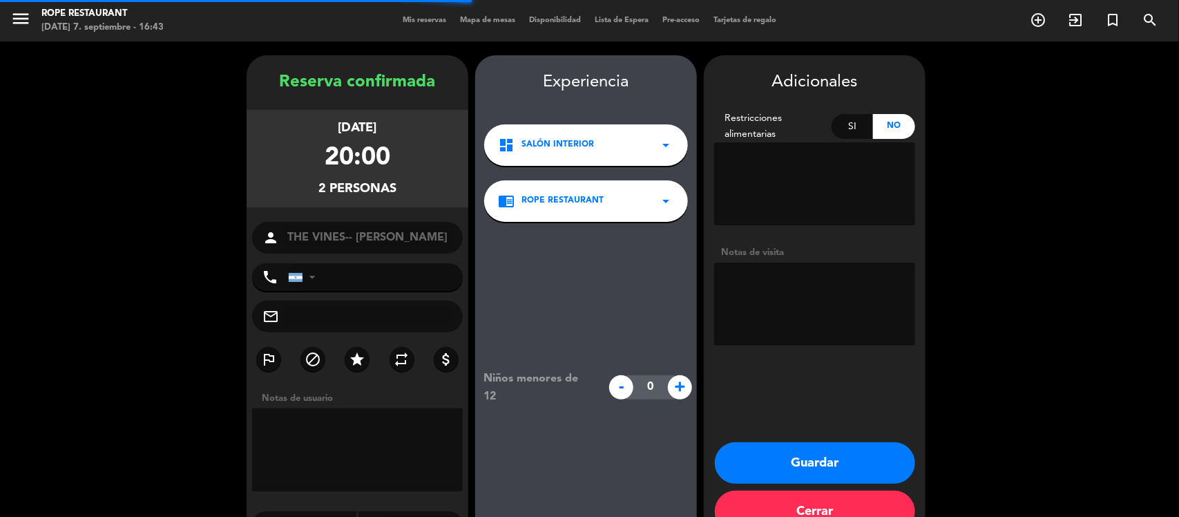
scroll to position [35, 0]
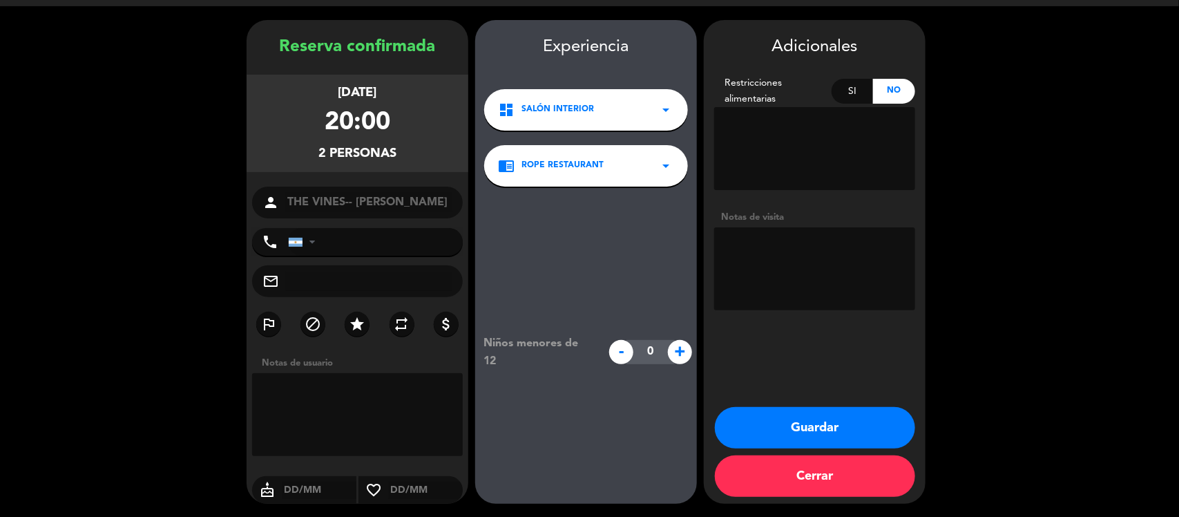
click at [733, 247] on textarea at bounding box center [814, 268] width 201 height 83
paste textarea "Hola chicos! Les pido la siguiente reserva: 02-10 [PERSON_NAME] x 2 20:00hs"
type textarea "Hola chicos! Les pido la siguiente reserva: 02-10 [PERSON_NAME] x 2 20:00hs"
click at [816, 436] on button "Guardar" at bounding box center [815, 427] width 200 height 41
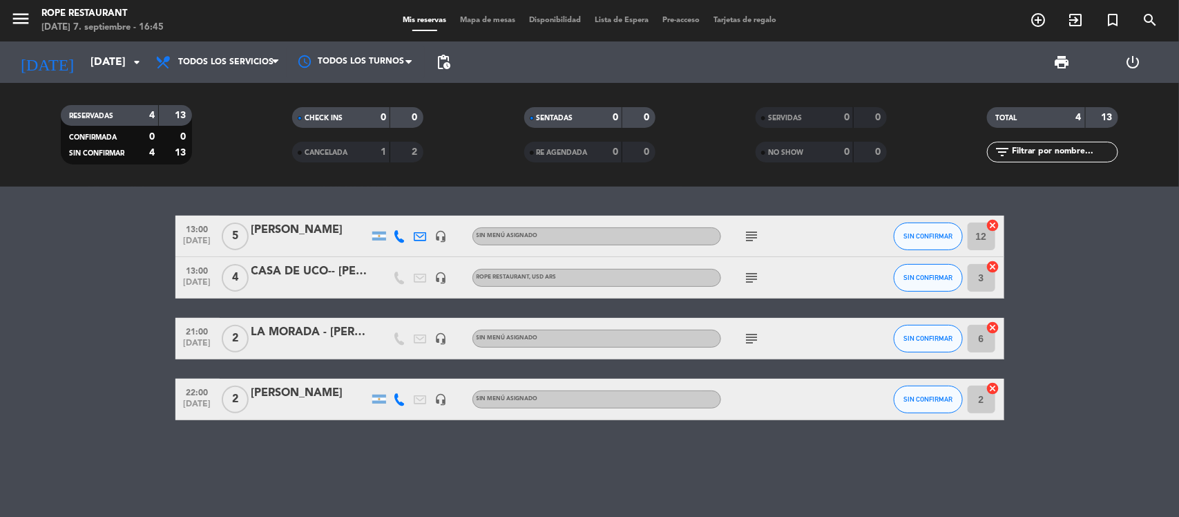
click at [97, 377] on bookings-row "13:00 [DATE] 5 [PERSON_NAME] headset_mic Sin menú asignado subject SIN CONFIRMA…" at bounding box center [589, 317] width 1179 height 204
click at [938, 274] on span "SIN CONFIRMAR" at bounding box center [927, 278] width 49 height 8
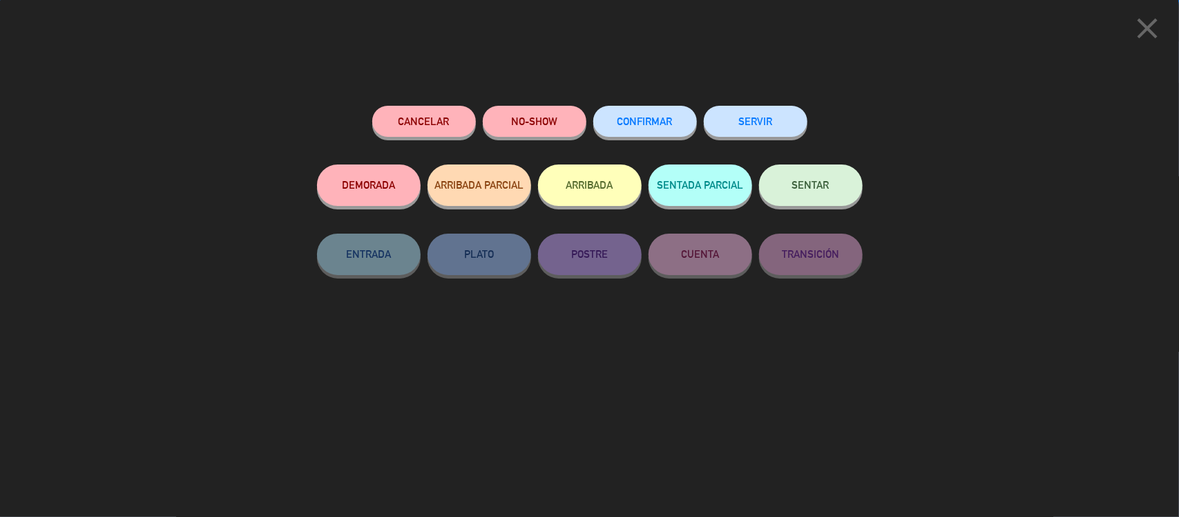
click at [610, 124] on button "CONFIRMAR" at bounding box center [645, 121] width 104 height 31
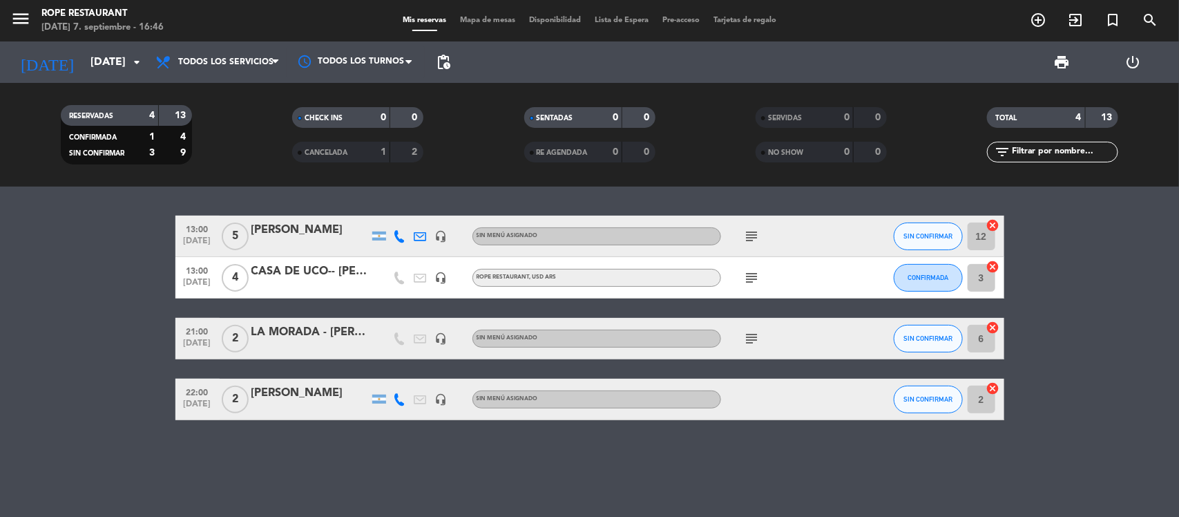
click at [758, 326] on div "subject" at bounding box center [783, 338] width 124 height 41
click at [754, 334] on icon "subject" at bounding box center [752, 338] width 17 height 17
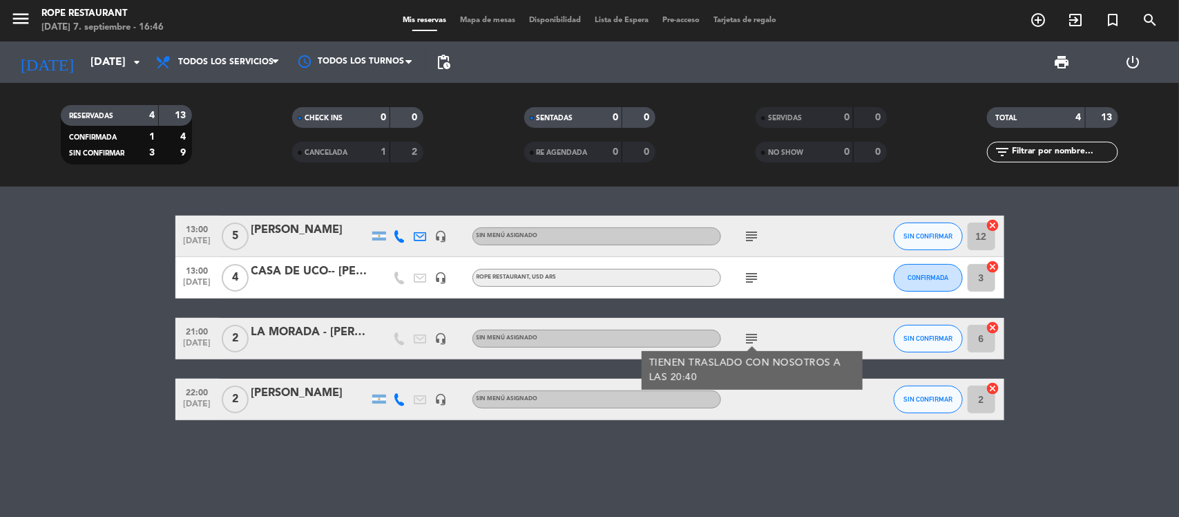
click at [347, 447] on div "13:00 [DATE] 5 [PERSON_NAME] headset_mic Sin menú asignado subject SIN CONFIRMA…" at bounding box center [589, 351] width 1179 height 330
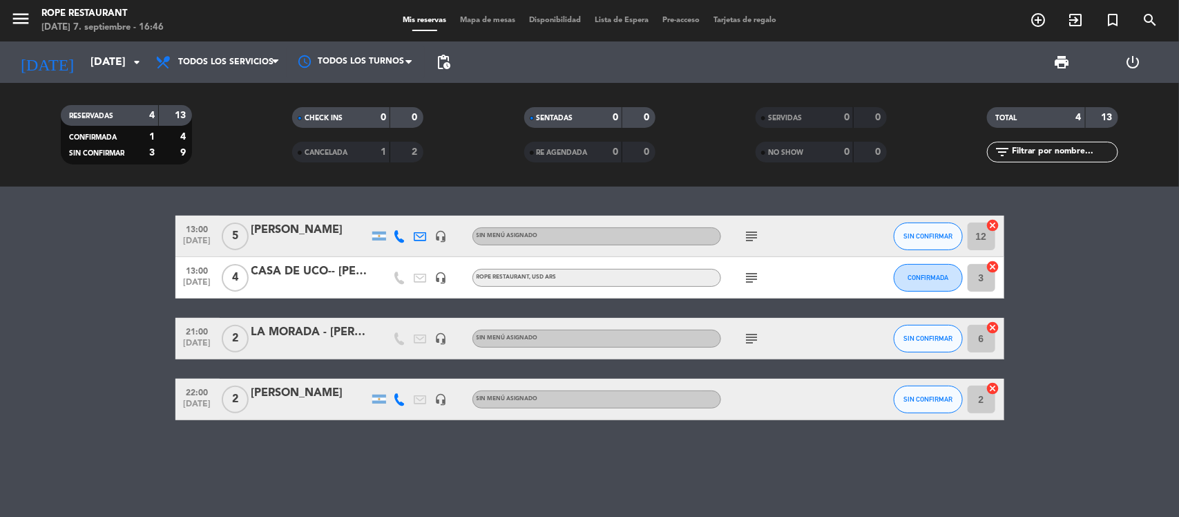
click at [401, 406] on div at bounding box center [400, 398] width 21 height 41
click at [399, 393] on icon at bounding box center [400, 399] width 12 height 12
click at [392, 453] on div "13:00 [DATE] 5 [PERSON_NAME] headset_mic Sin menú asignado subject SIN CONFIRMA…" at bounding box center [589, 351] width 1179 height 330
click at [397, 399] on icon at bounding box center [400, 399] width 12 height 12
click at [388, 371] on span "Copiar" at bounding box center [386, 375] width 29 height 15
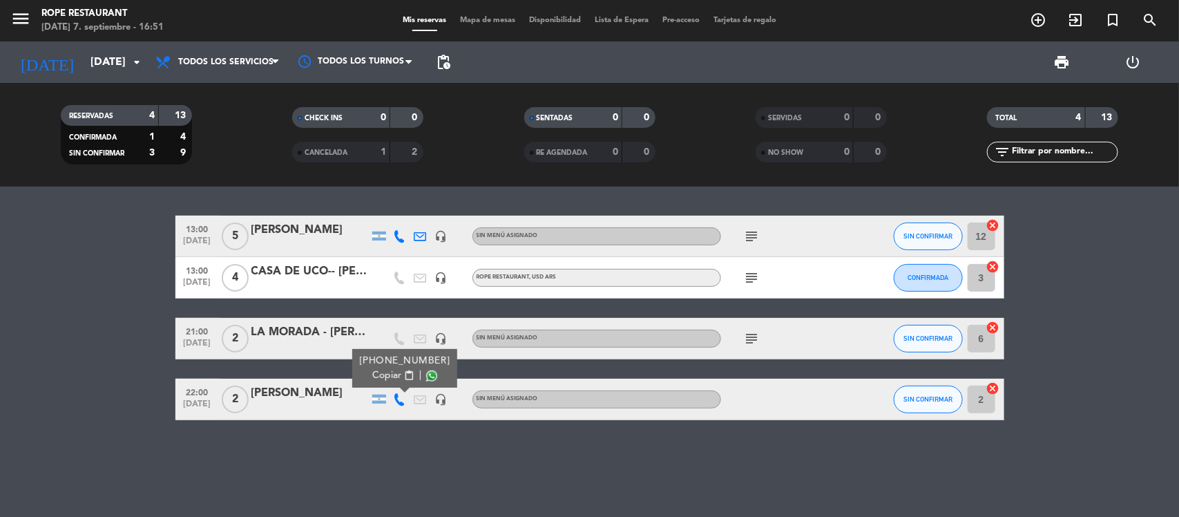
click at [495, 480] on div "13:00 [DATE] 5 [PERSON_NAME] headset_mic Sin menú asignado subject SIN CONFIRMA…" at bounding box center [589, 351] width 1179 height 330
click at [926, 228] on button "SIN CONFIRMAR" at bounding box center [928, 236] width 69 height 28
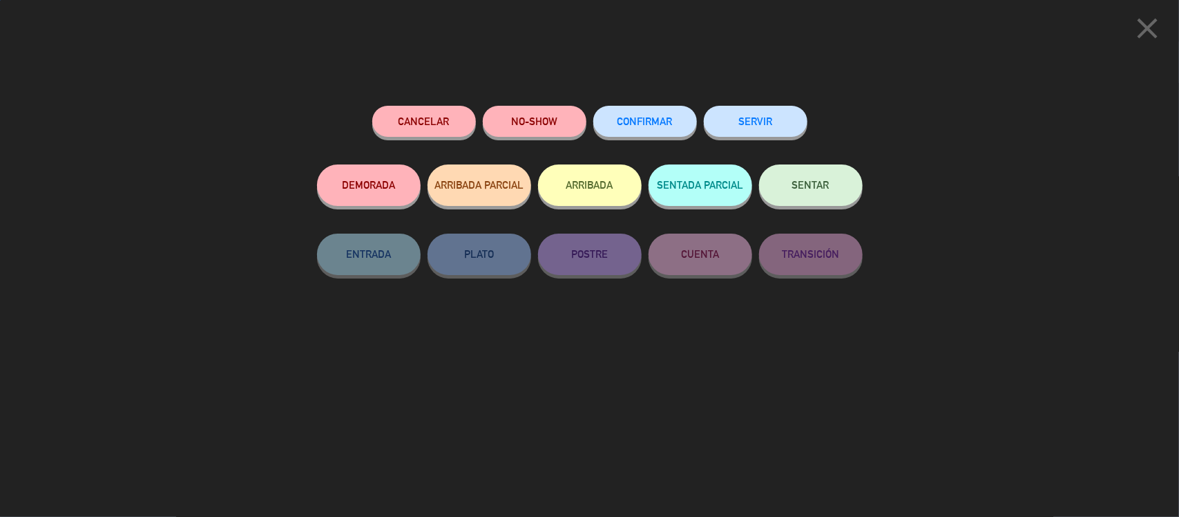
click at [649, 92] on div "close Cancelar NO-SHOW CONFIRMAR SERVIR DEMORADA ARRIBADA PARCIAL ARRIBADA SENT…" at bounding box center [589, 258] width 1179 height 517
click at [649, 117] on span "CONFIRMAR" at bounding box center [644, 121] width 55 height 12
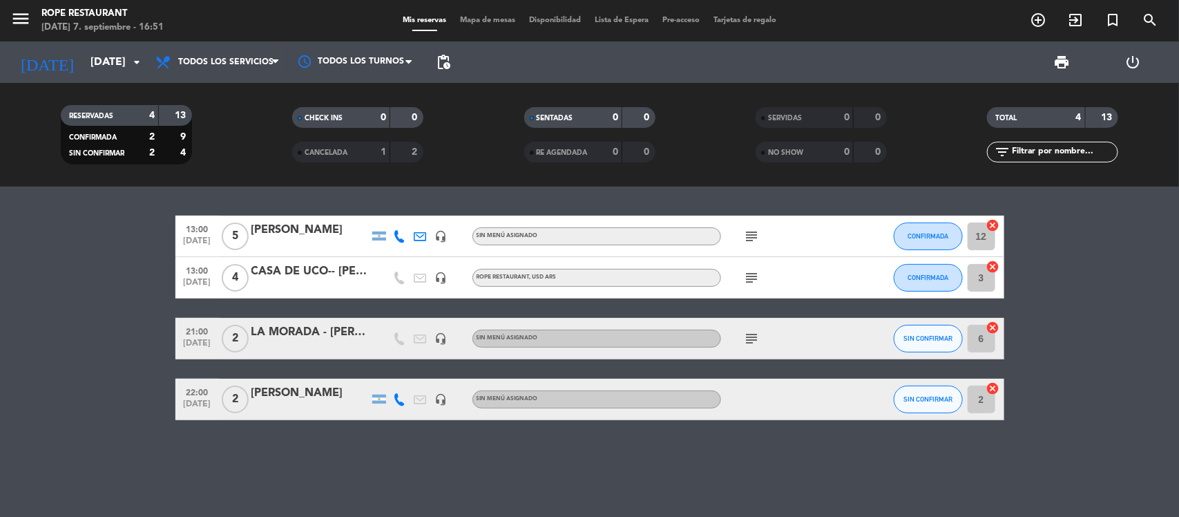
click at [307, 329] on div "LA MORADA - [PERSON_NAME]" at bounding box center [309, 332] width 117 height 18
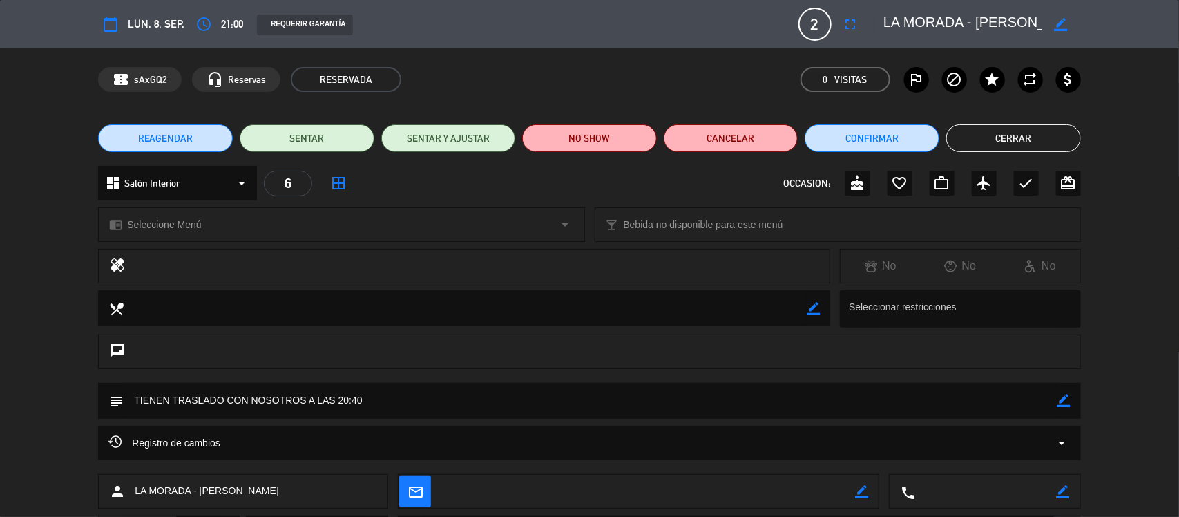
drag, startPoint x: 952, startPoint y: 24, endPoint x: 1178, endPoint y: 4, distance: 227.4
click at [1178, 3] on div "calendar_today lun. 8, sep. access_time 21:00 REQUERIR GARANTÍA 2 LA MORADA - […" at bounding box center [589, 24] width 1179 height 48
click at [982, 28] on textarea at bounding box center [962, 24] width 158 height 25
drag, startPoint x: 982, startPoint y: 28, endPoint x: 1037, endPoint y: 19, distance: 55.3
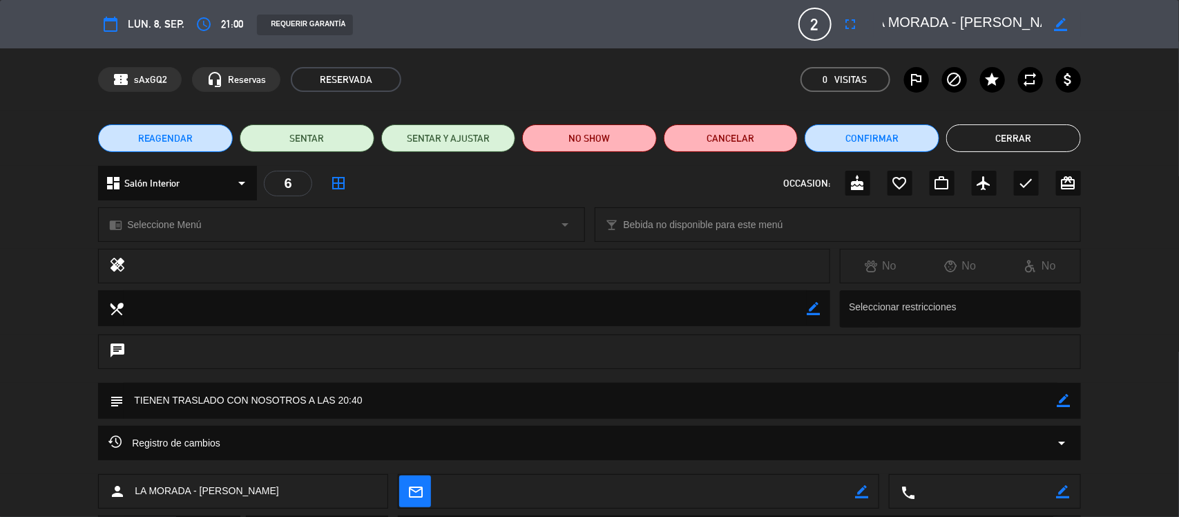
click at [1037, 19] on textarea at bounding box center [962, 24] width 158 height 25
click at [346, 402] on textarea at bounding box center [591, 400] width 934 height 35
drag, startPoint x: 346, startPoint y: 402, endPoint x: 359, endPoint y: 402, distance: 13.1
click at [359, 402] on textarea at bounding box center [591, 400] width 934 height 35
click at [1039, 128] on button "Cerrar" at bounding box center [1013, 138] width 135 height 28
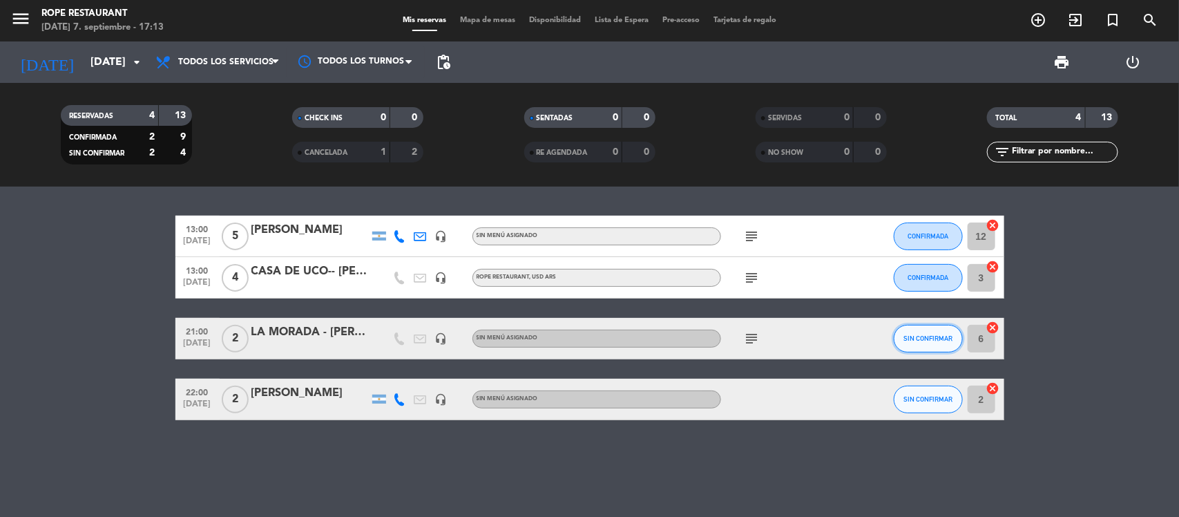
click at [907, 330] on button "SIN CONFIRMAR" at bounding box center [928, 339] width 69 height 28
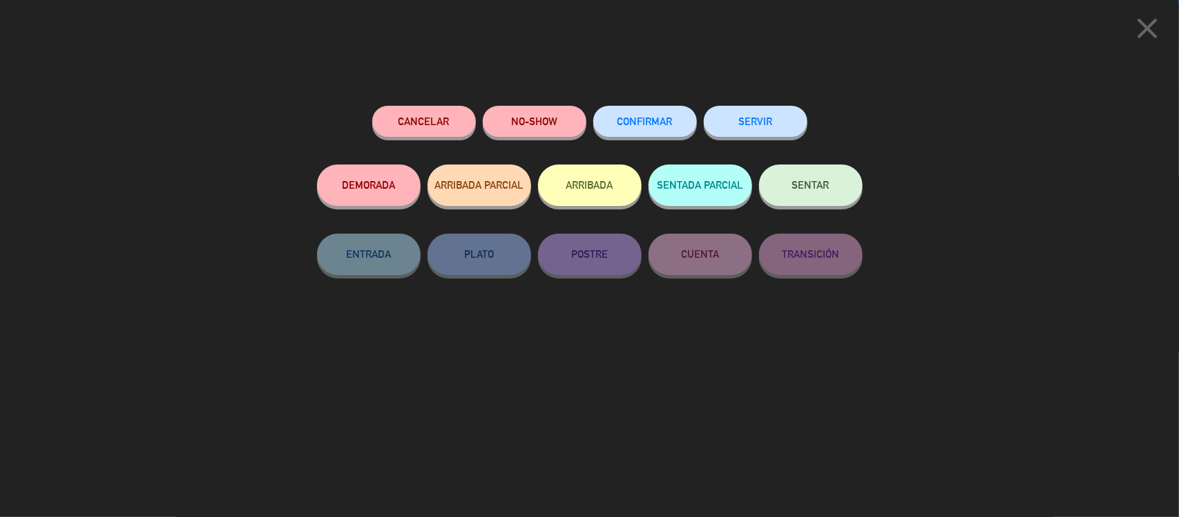
click at [664, 116] on span "CONFIRMAR" at bounding box center [644, 121] width 55 height 12
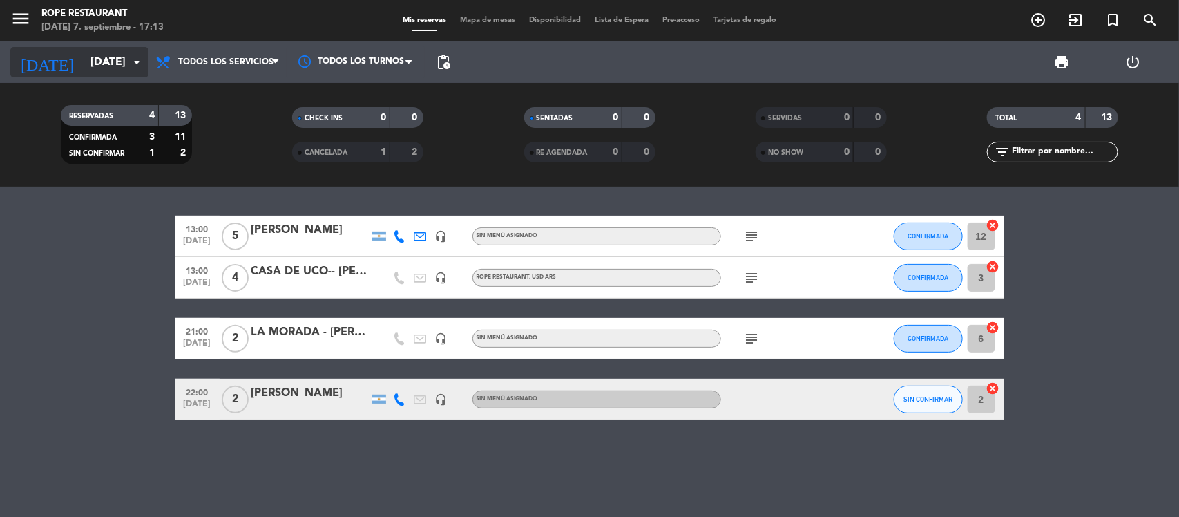
click at [115, 52] on input "[DATE]" at bounding box center [157, 62] width 146 height 27
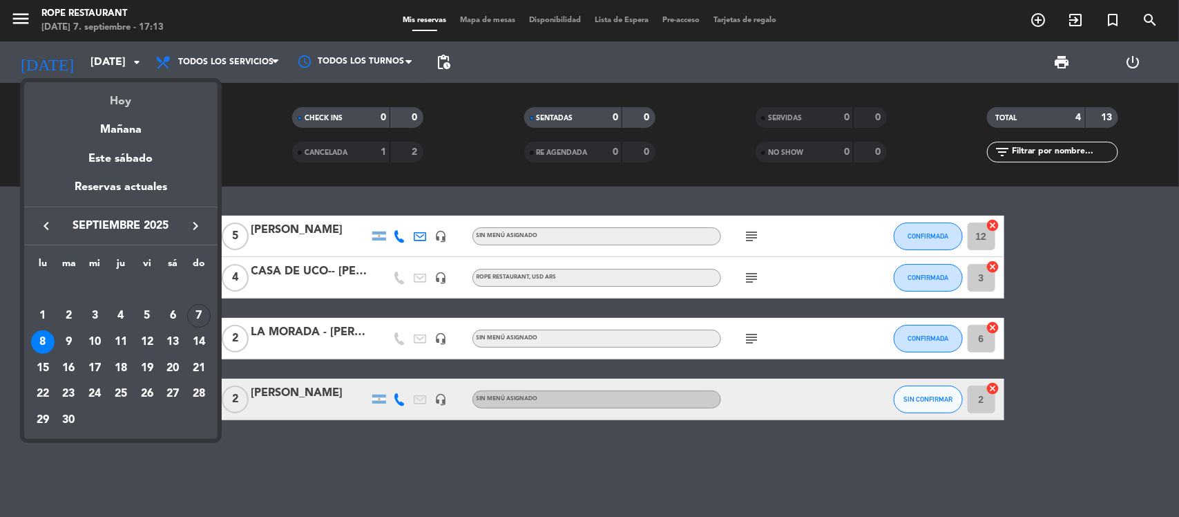
click at [137, 108] on div "Hoy" at bounding box center [120, 96] width 193 height 28
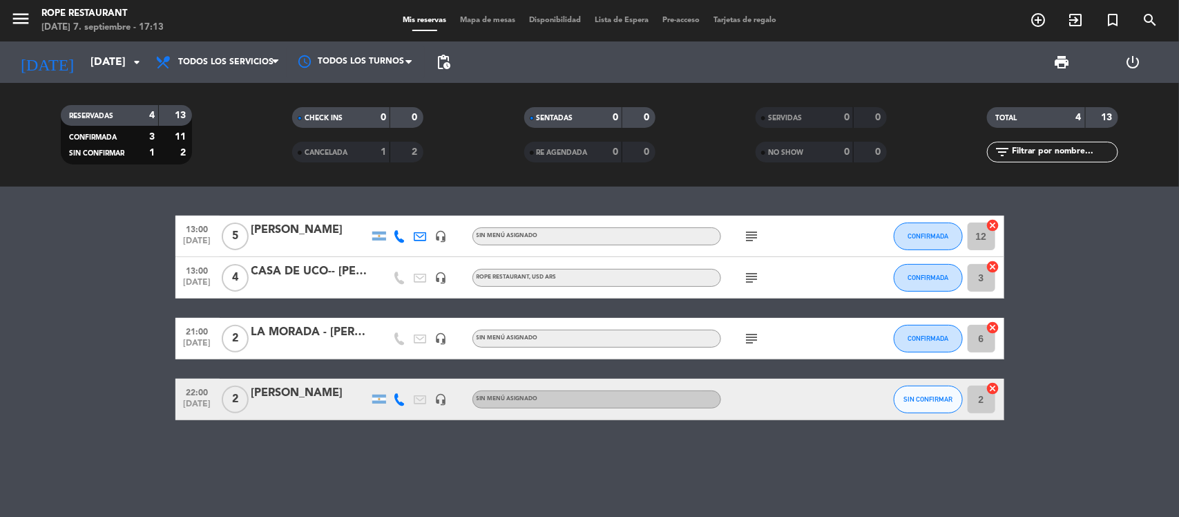
type input "[DATE]"
